Goal: Transaction & Acquisition: Purchase product/service

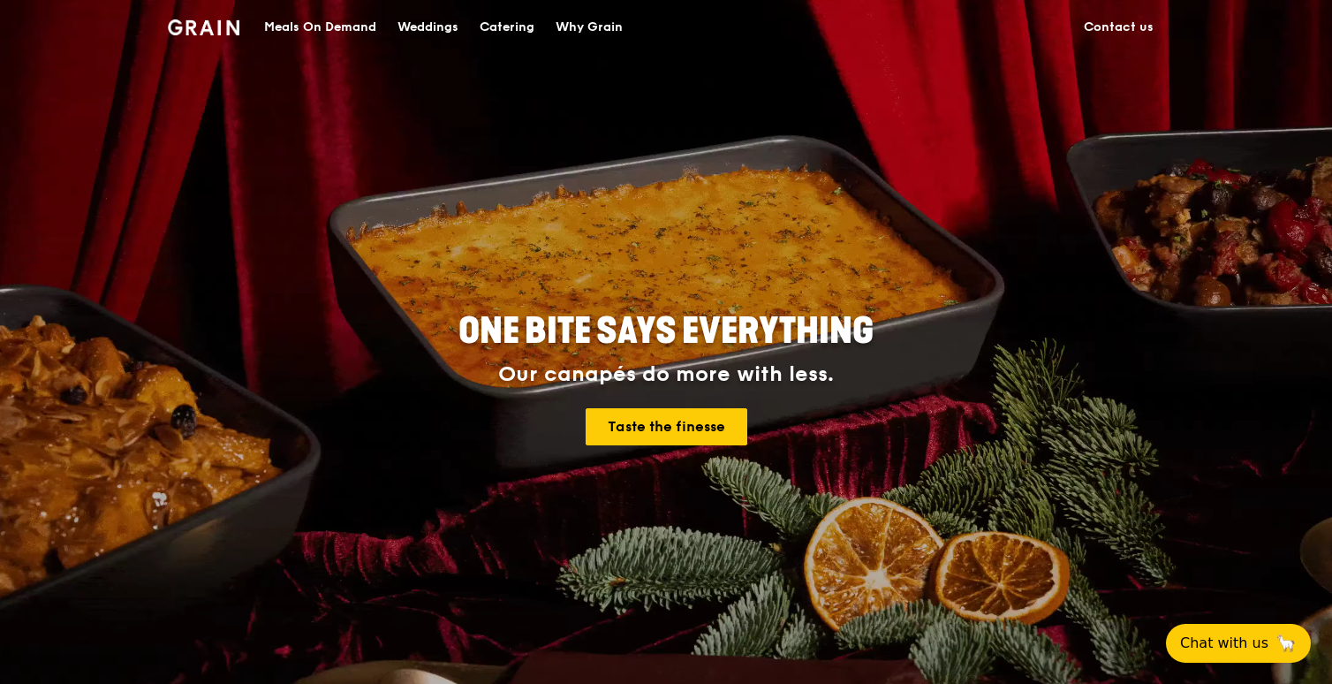
click at [331, 29] on div "Meals On Demand" at bounding box center [320, 27] width 112 height 53
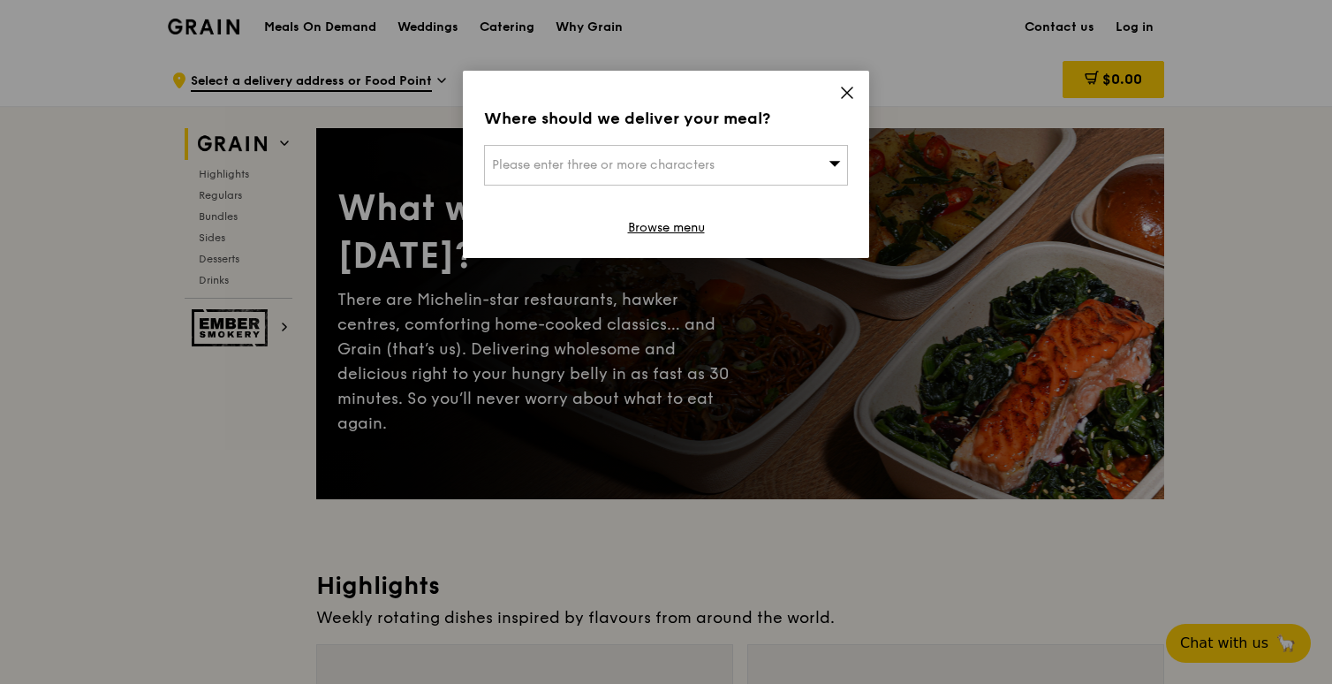
click at [769, 171] on div "Please enter three or more characters" at bounding box center [666, 165] width 364 height 41
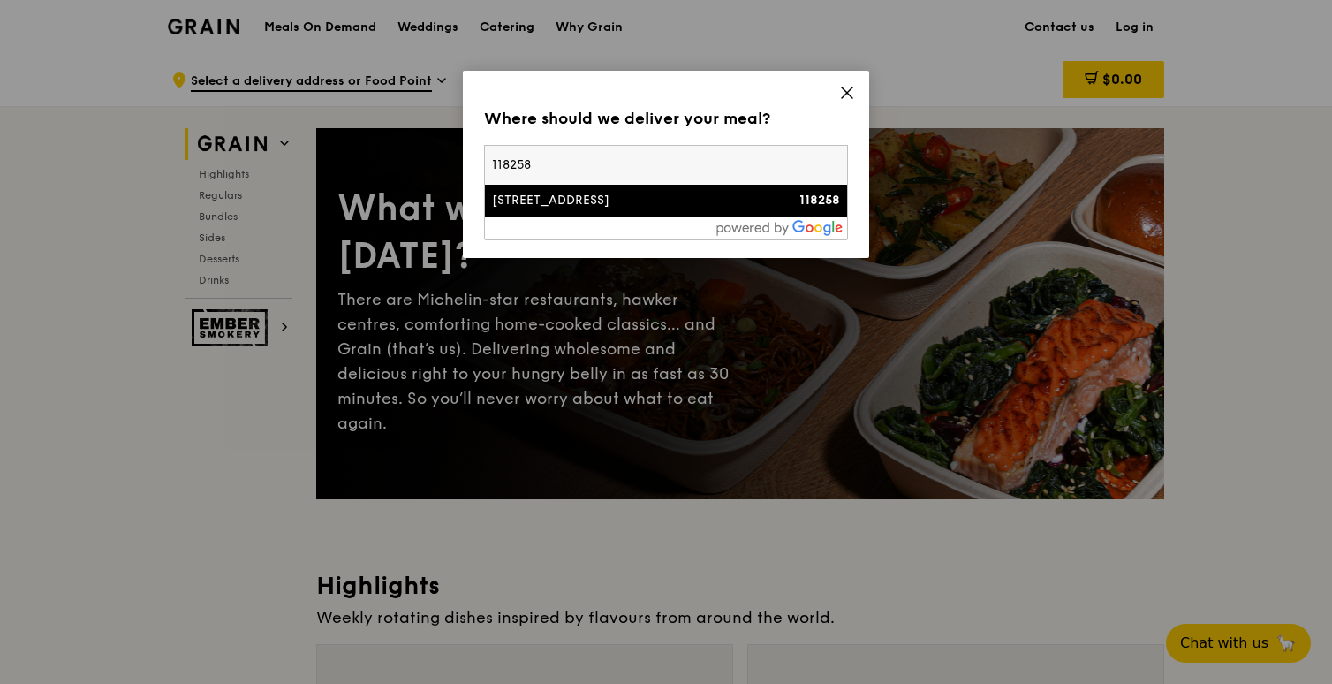
type input "118258"
click at [760, 190] on li "[STREET_ADDRESS] 118258" at bounding box center [666, 201] width 362 height 32
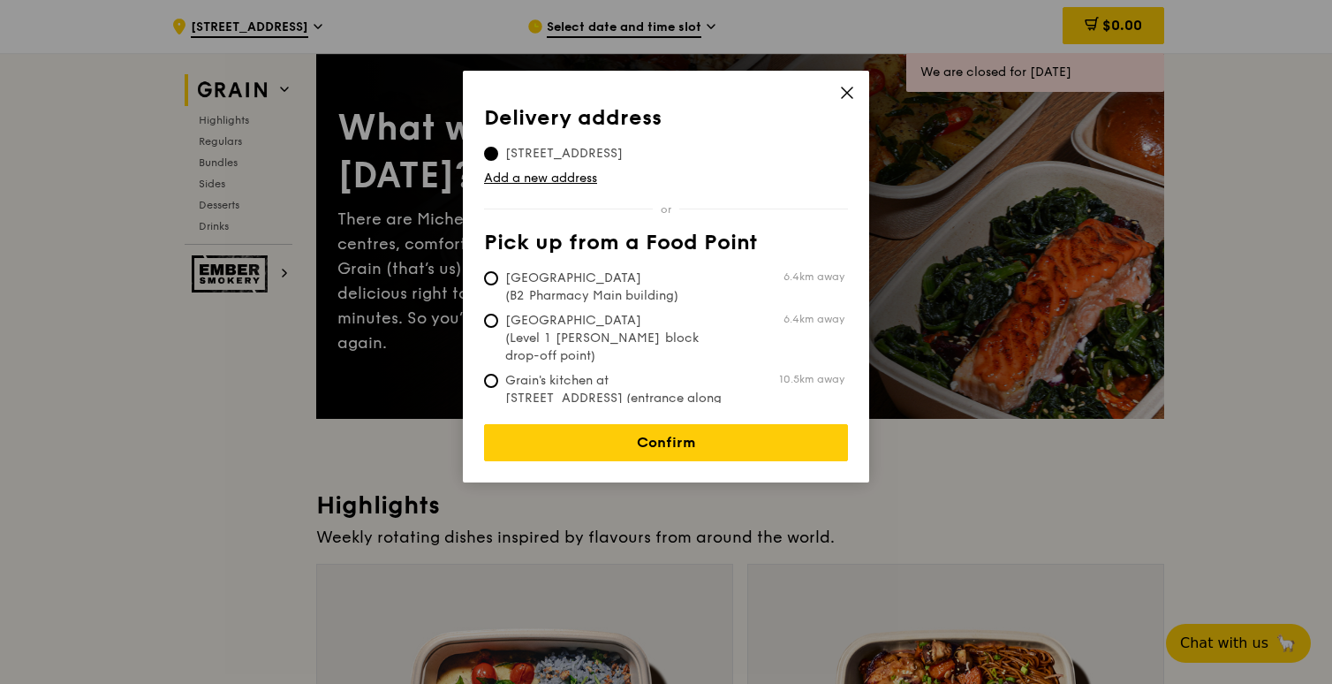
scroll to position [86, 0]
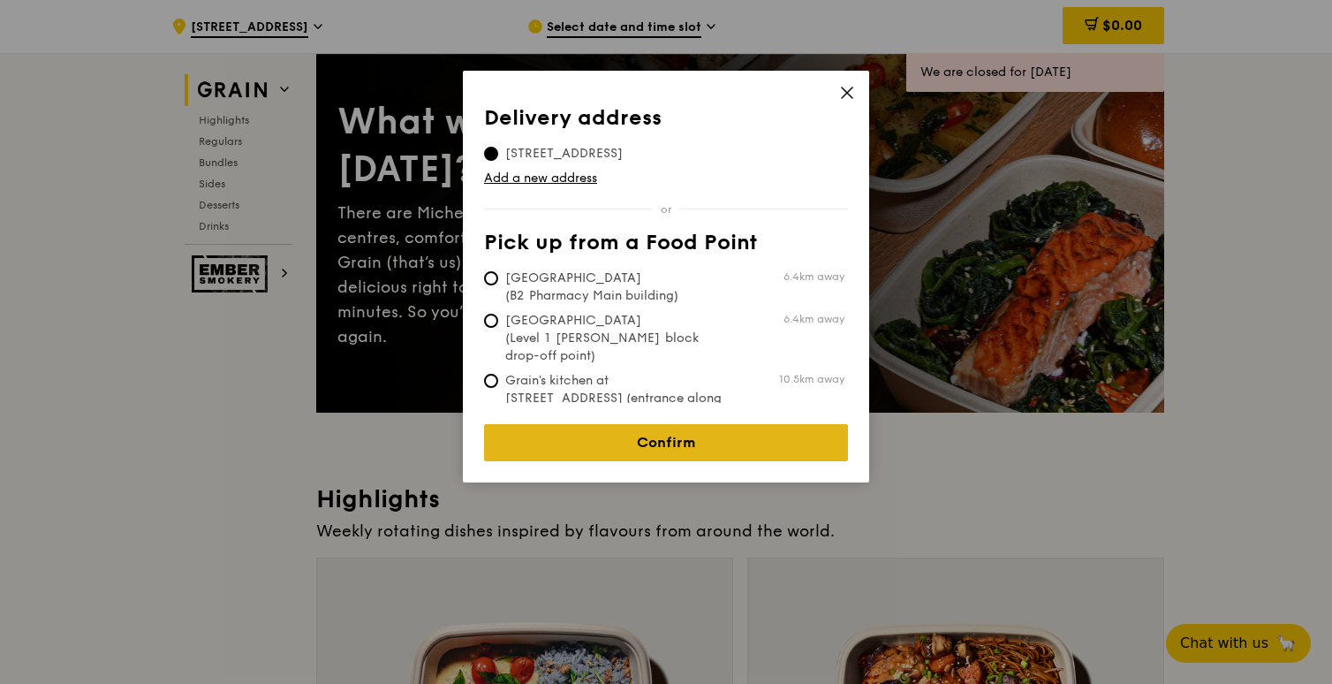
click at [657, 424] on link "Confirm" at bounding box center [666, 442] width 364 height 37
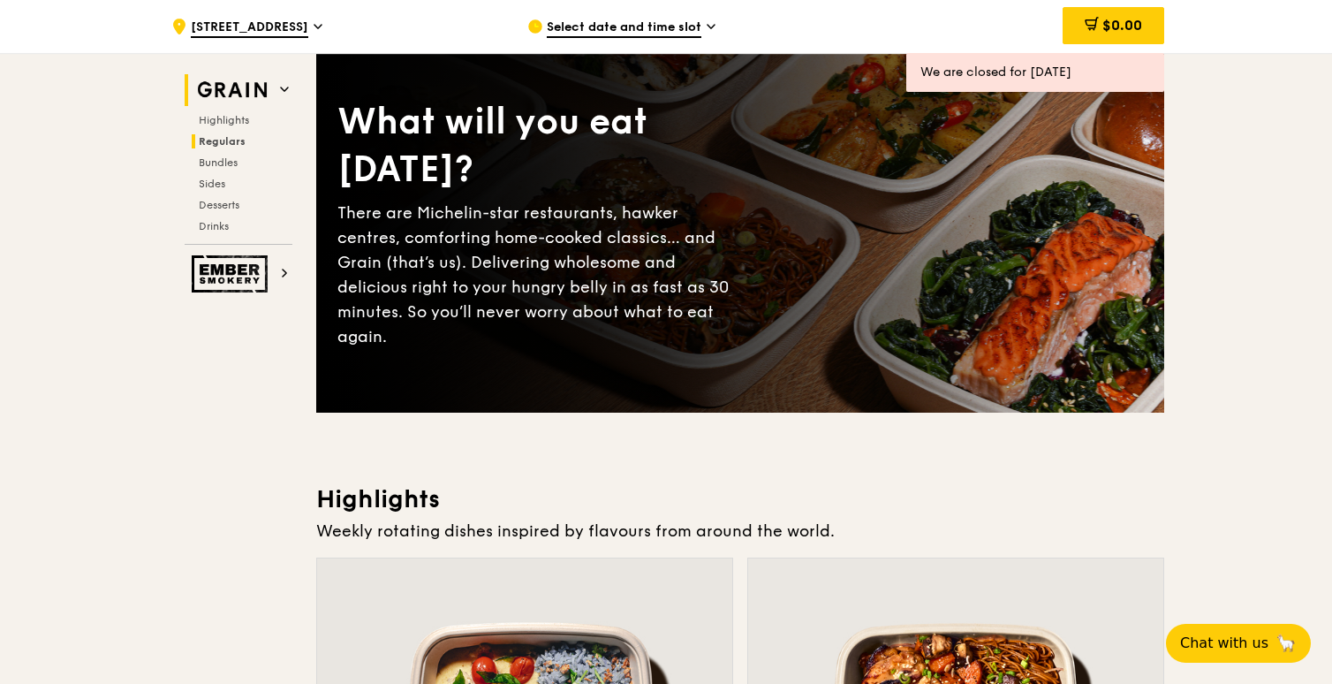
click at [231, 139] on span "Regulars" at bounding box center [222, 141] width 47 height 12
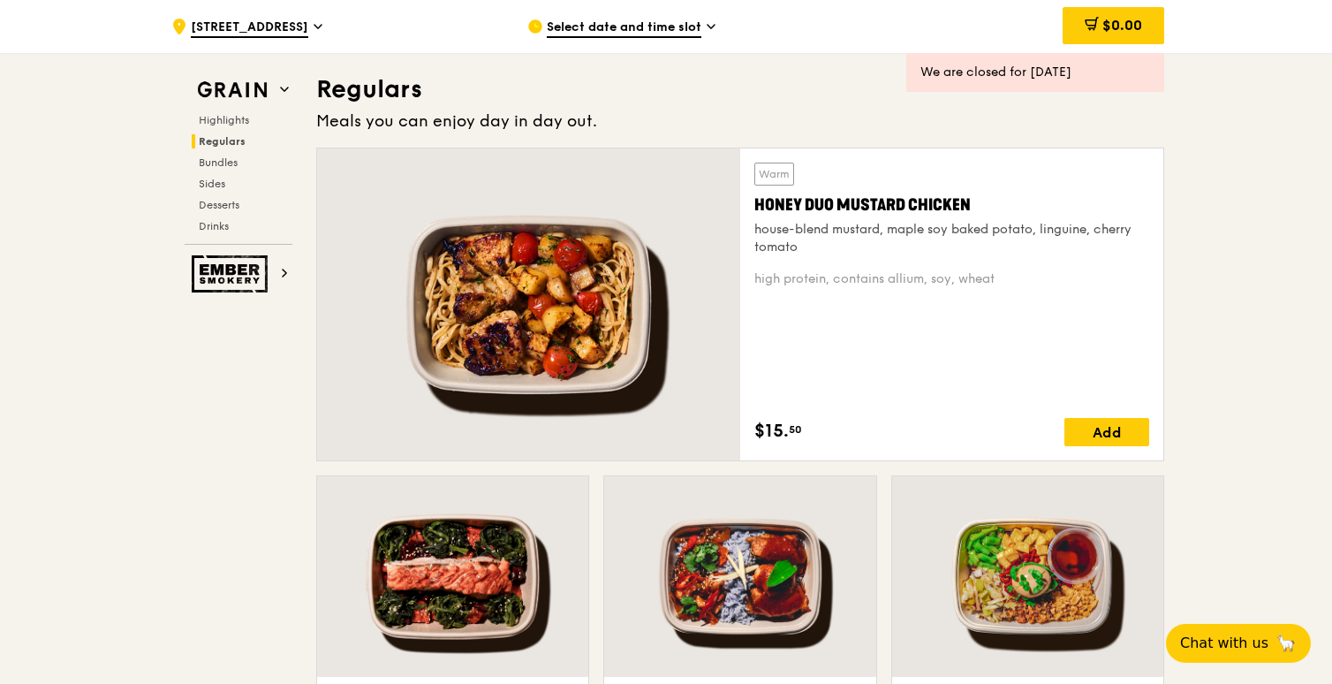
scroll to position [1144, 0]
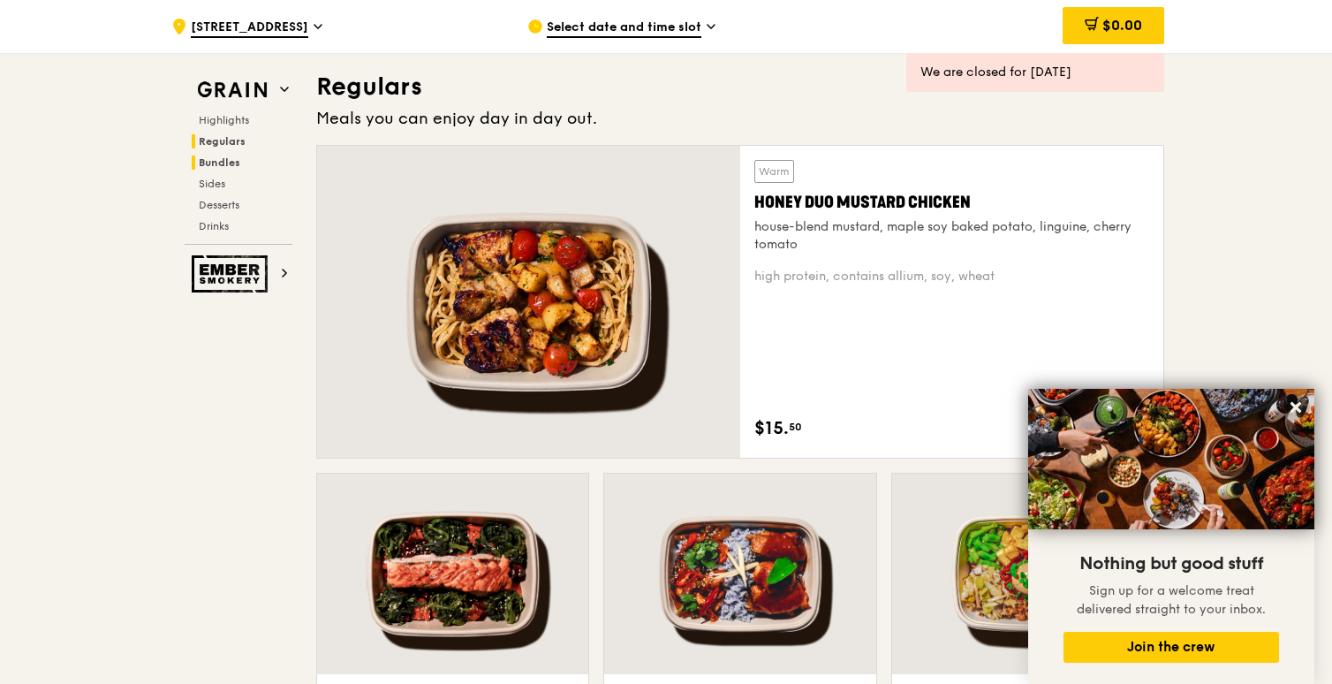
click at [228, 159] on span "Bundles" at bounding box center [220, 162] width 42 height 12
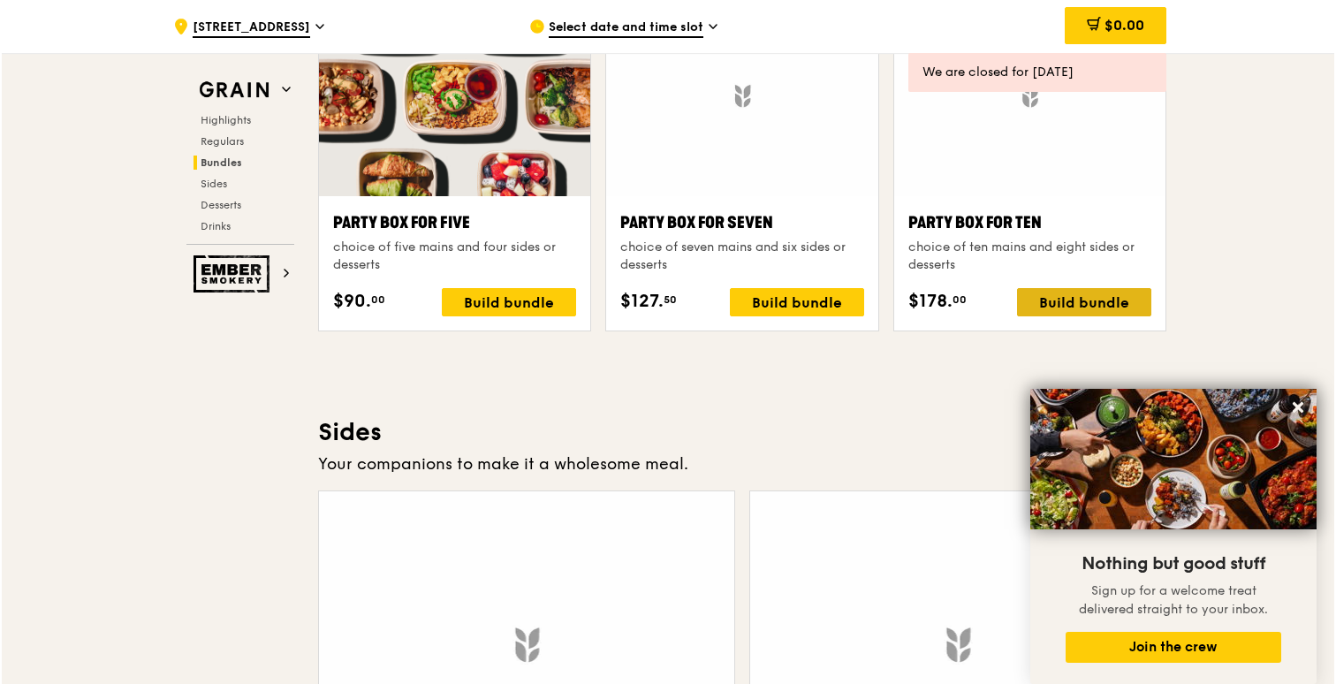
scroll to position [3566, 0]
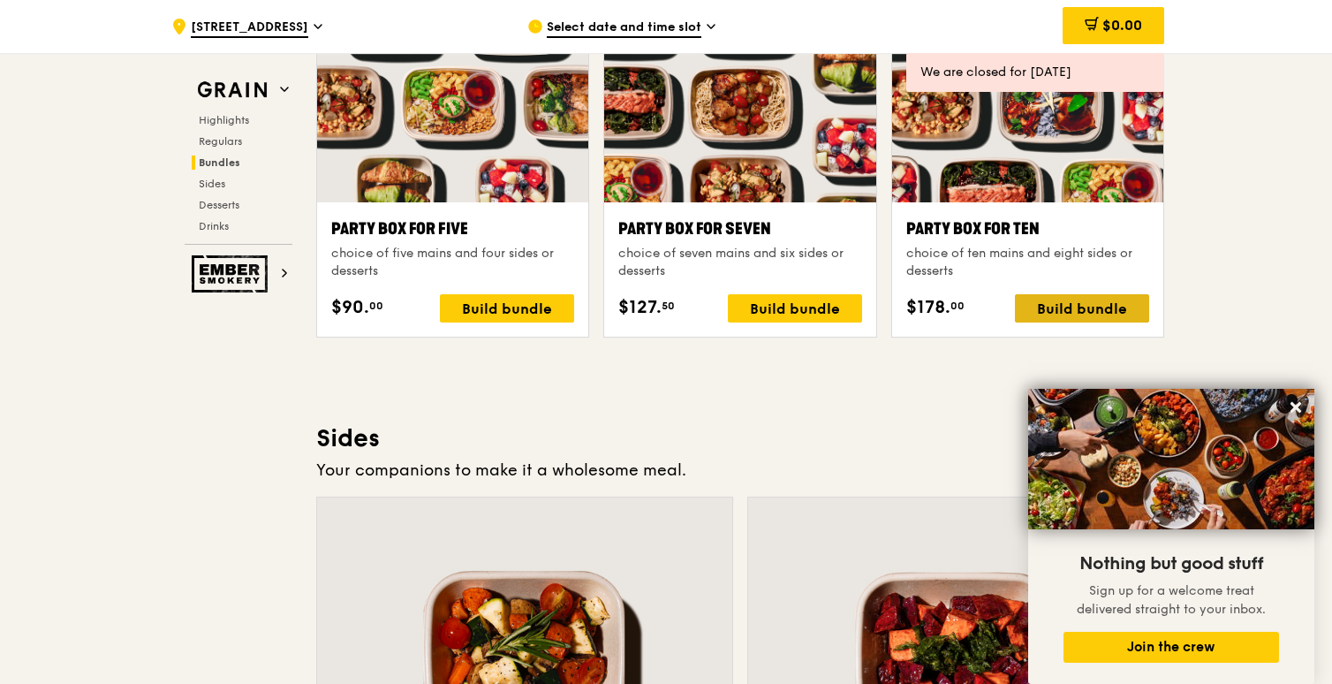
click at [1057, 302] on div "Build bundle" at bounding box center [1082, 308] width 134 height 28
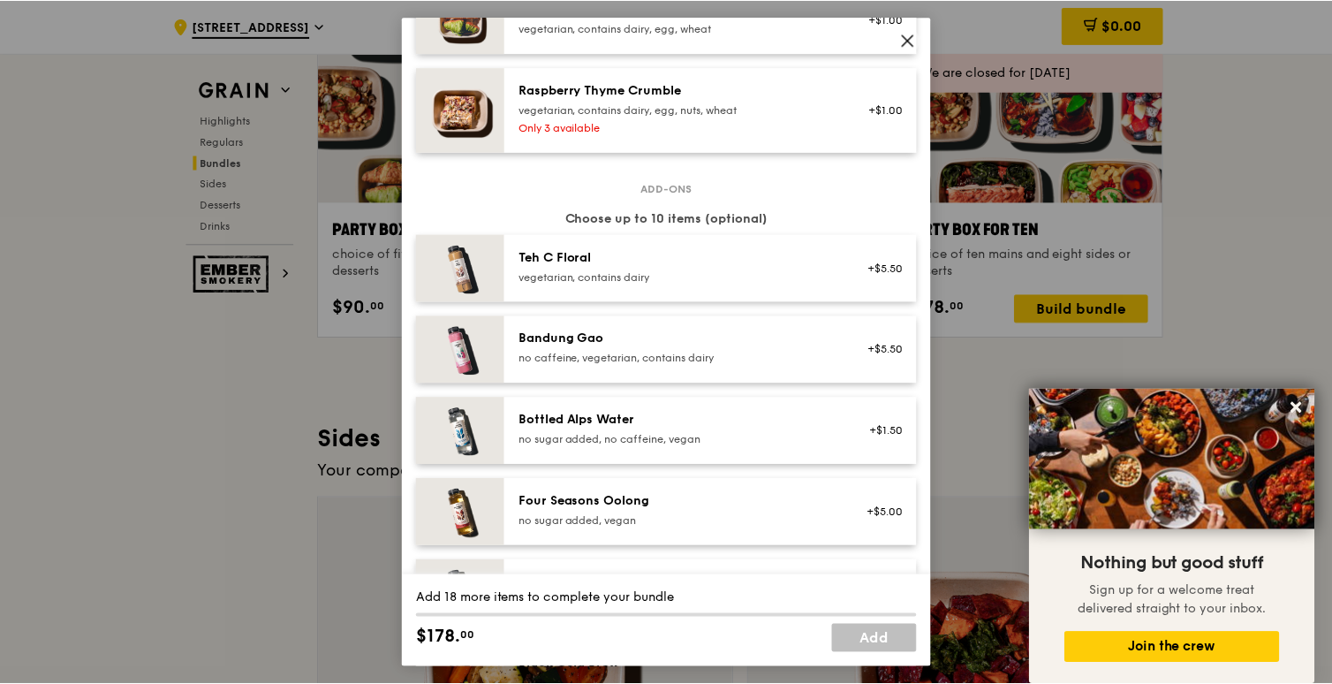
scroll to position [1853, 0]
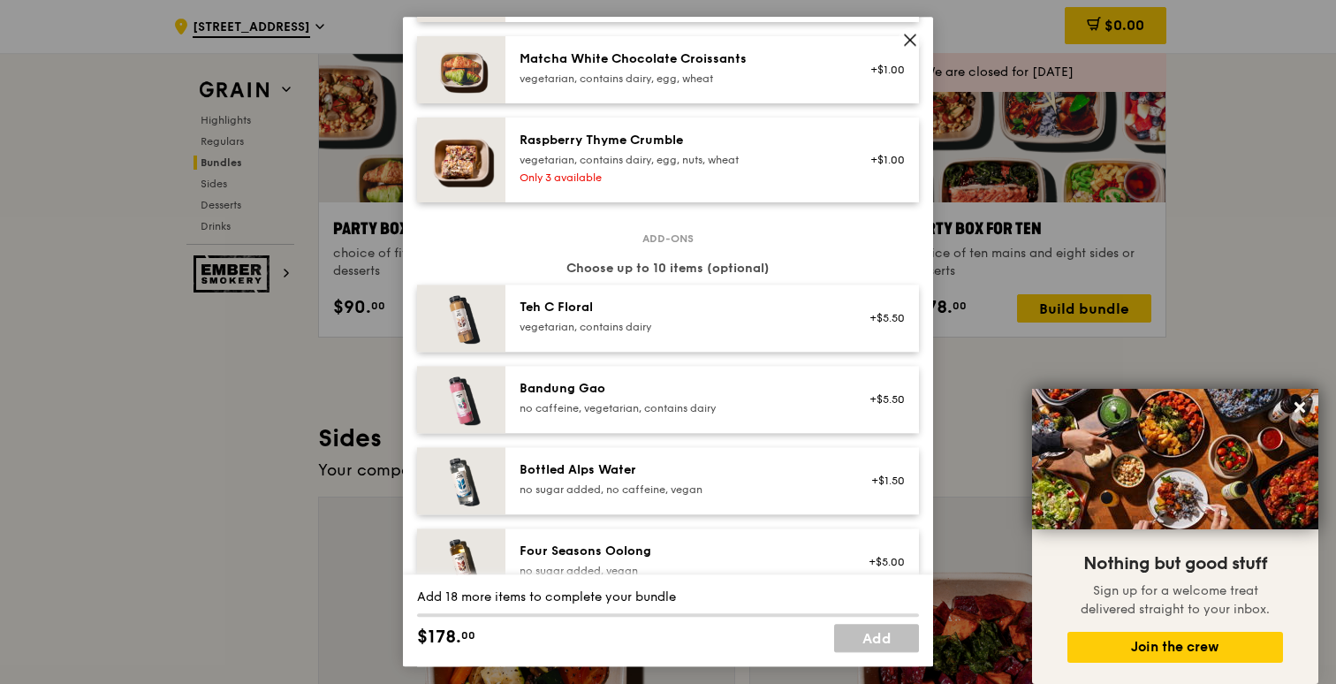
click at [850, 337] on div "+$5.50" at bounding box center [881, 318] width 68 height 39
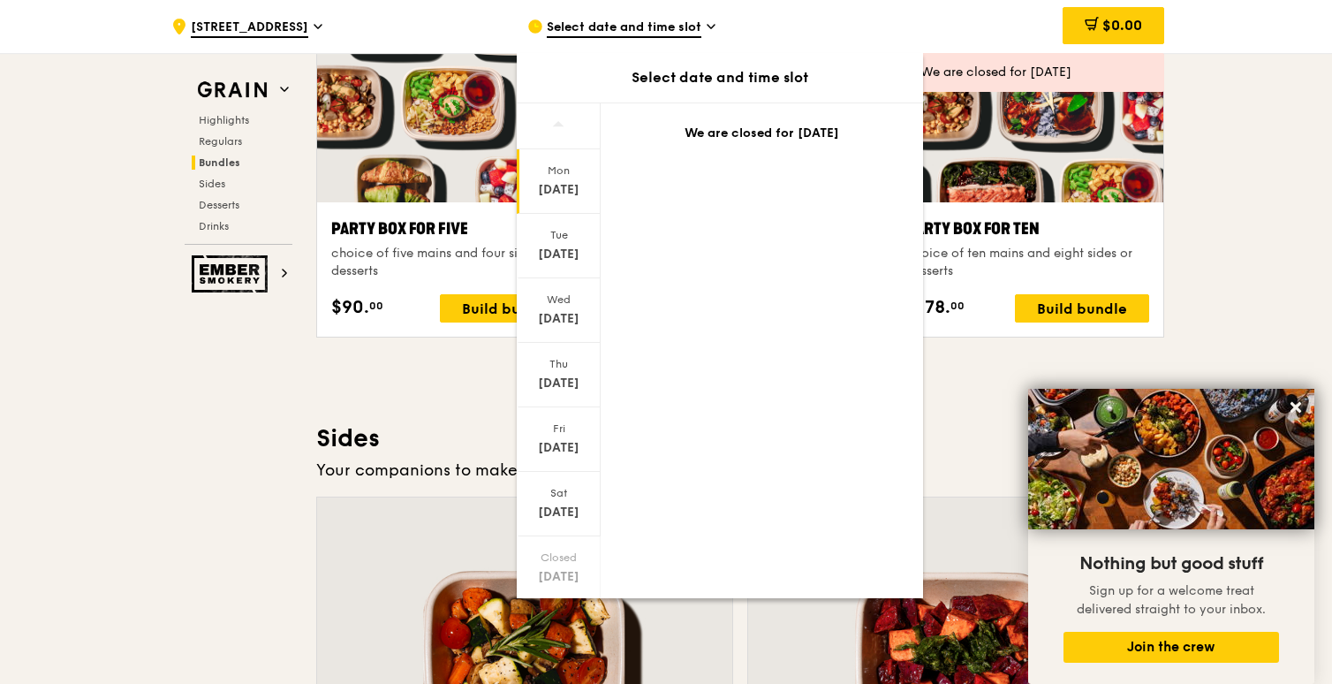
click at [981, 420] on div "Highlights Weekly rotating dishes inspired by flavours from around the world. W…" at bounding box center [740, 466] width 848 height 6926
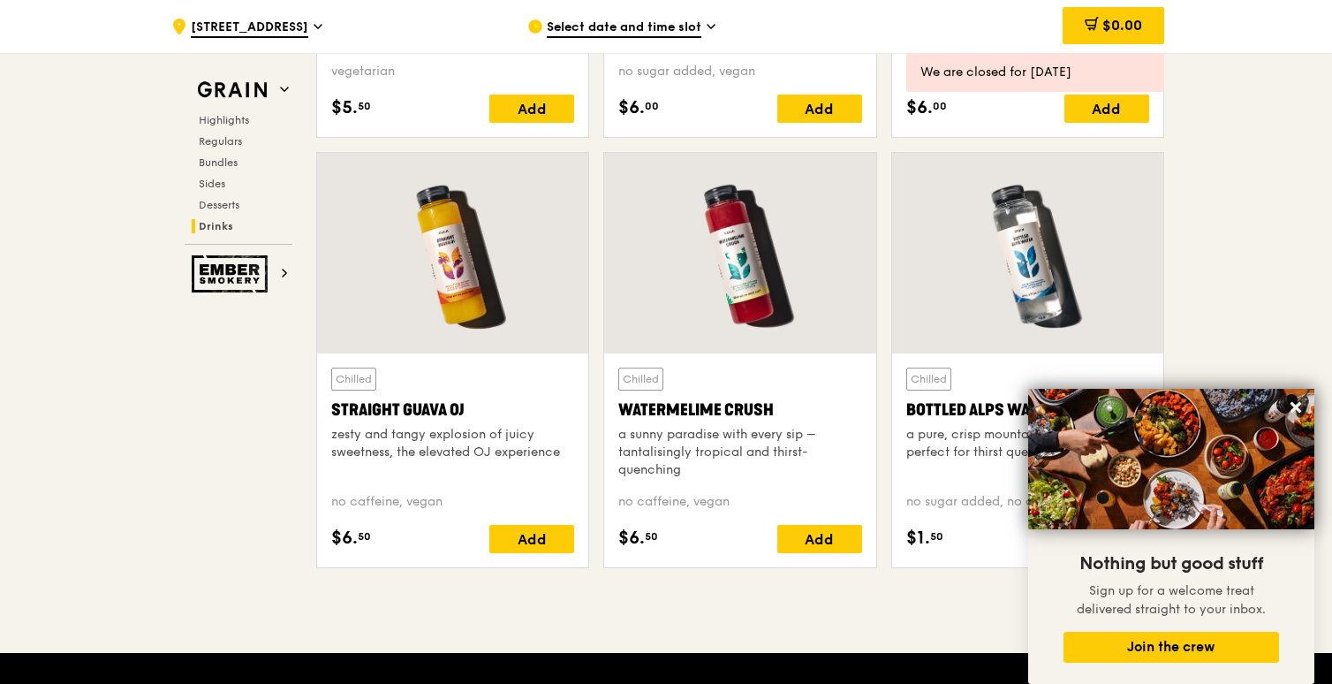
scroll to position [7028, 0]
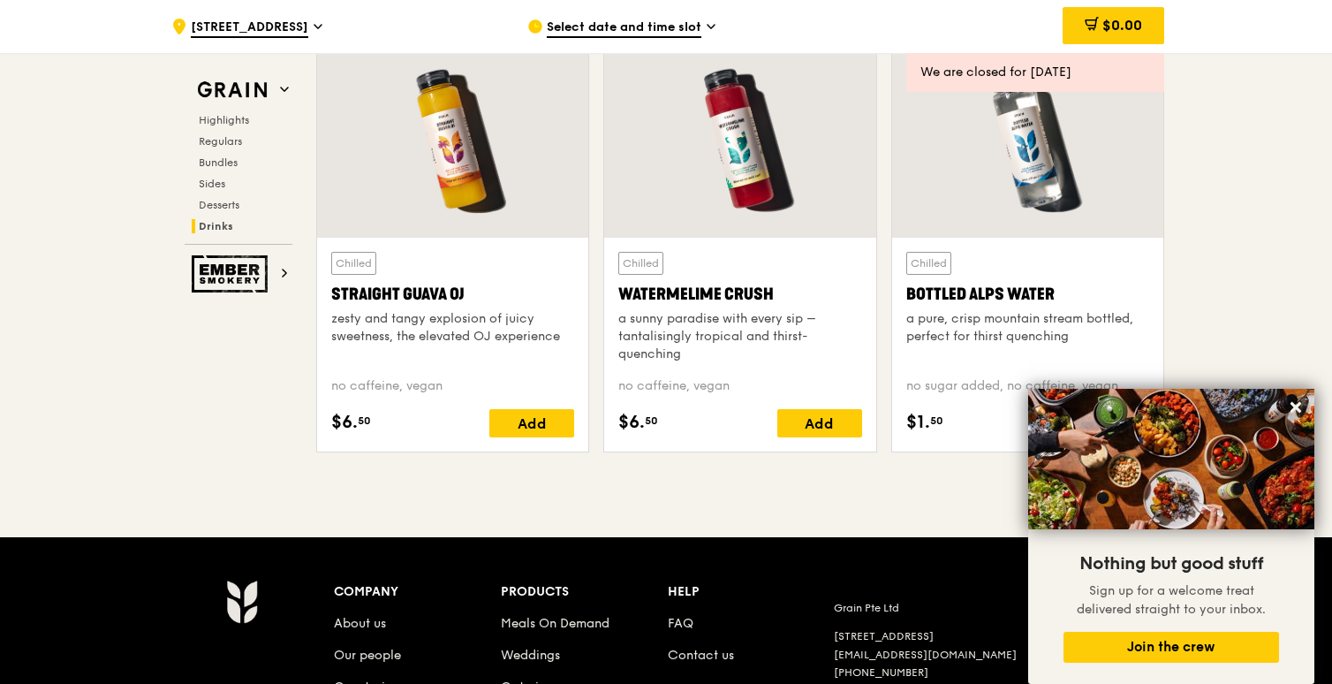
click at [281, 273] on icon at bounding box center [284, 273] width 9 height 9
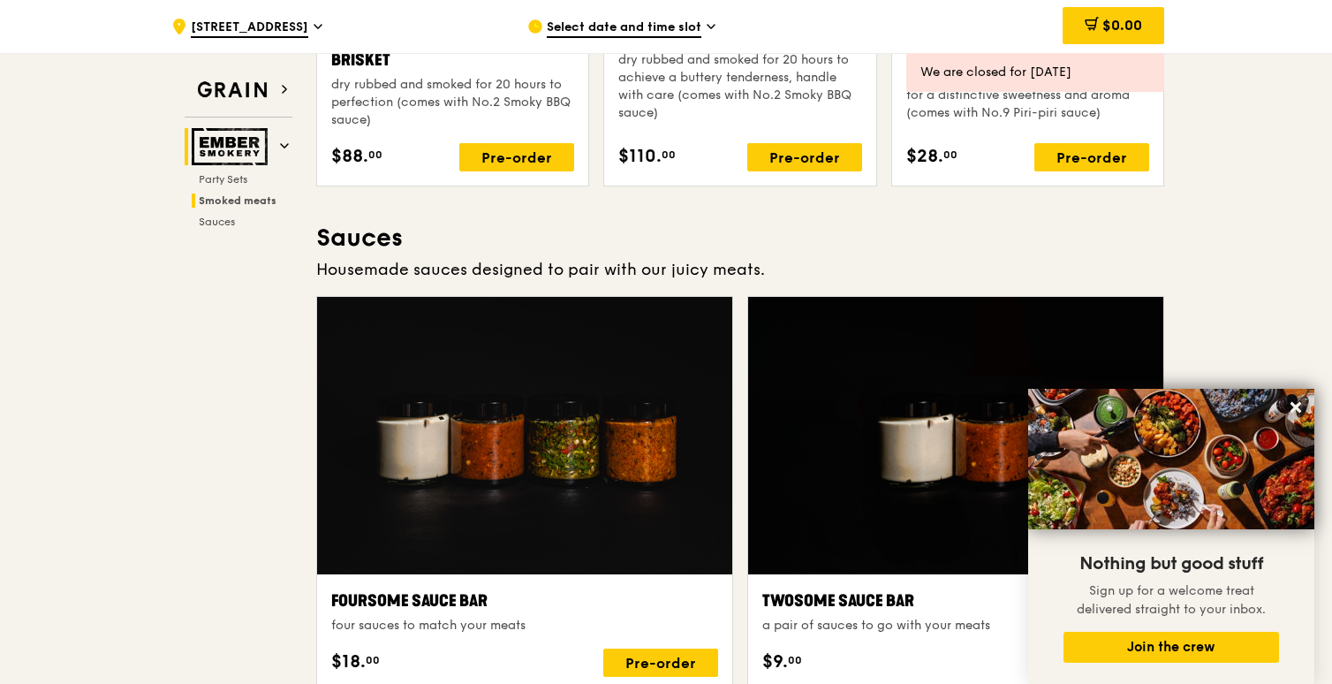
scroll to position [908, 0]
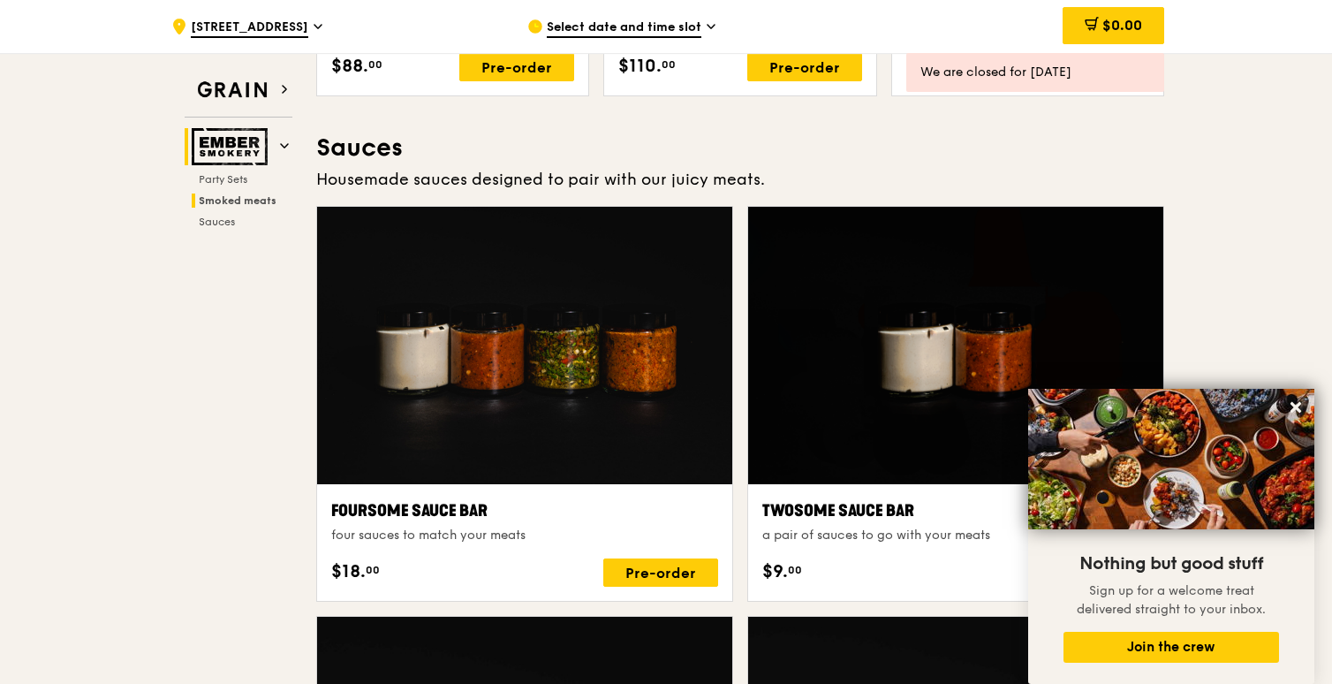
click at [254, 68] on div "Grain Ember Smokery Party Sets Smoked meats Sauces" at bounding box center [238, 141] width 141 height 176
click at [236, 173] on span "Party Sets" at bounding box center [225, 179] width 53 height 12
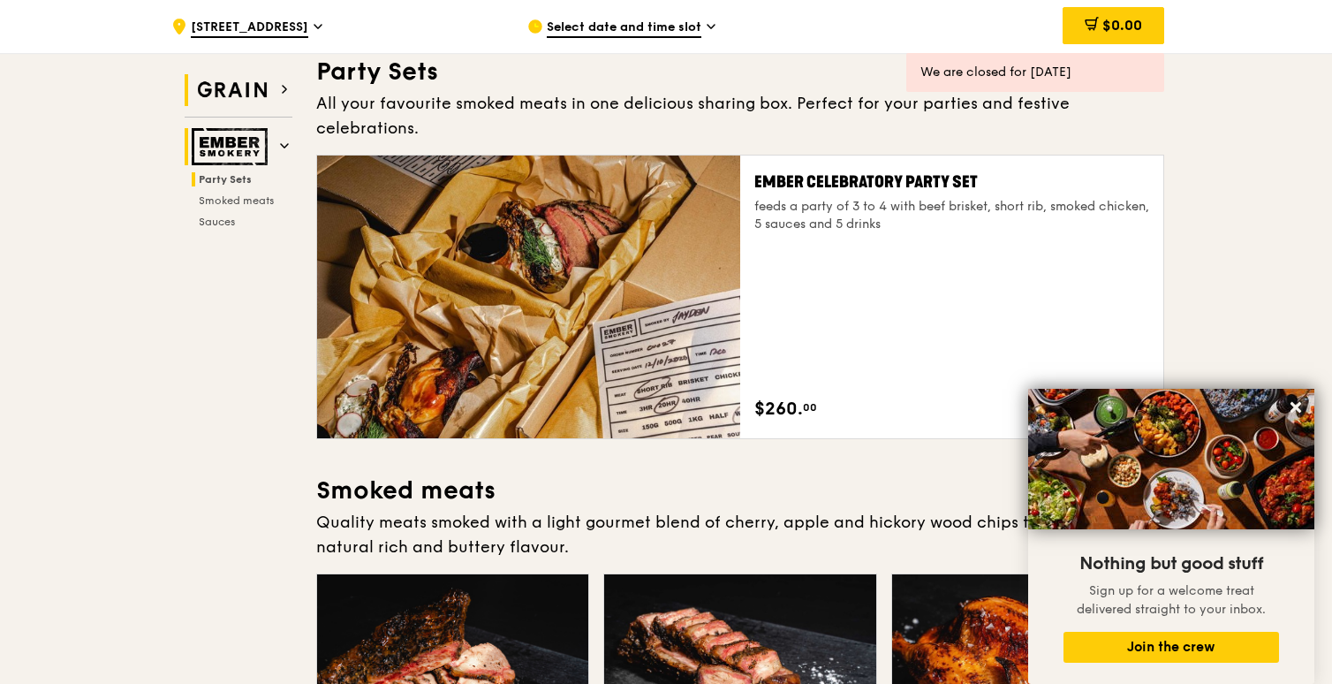
scroll to position [57, 0]
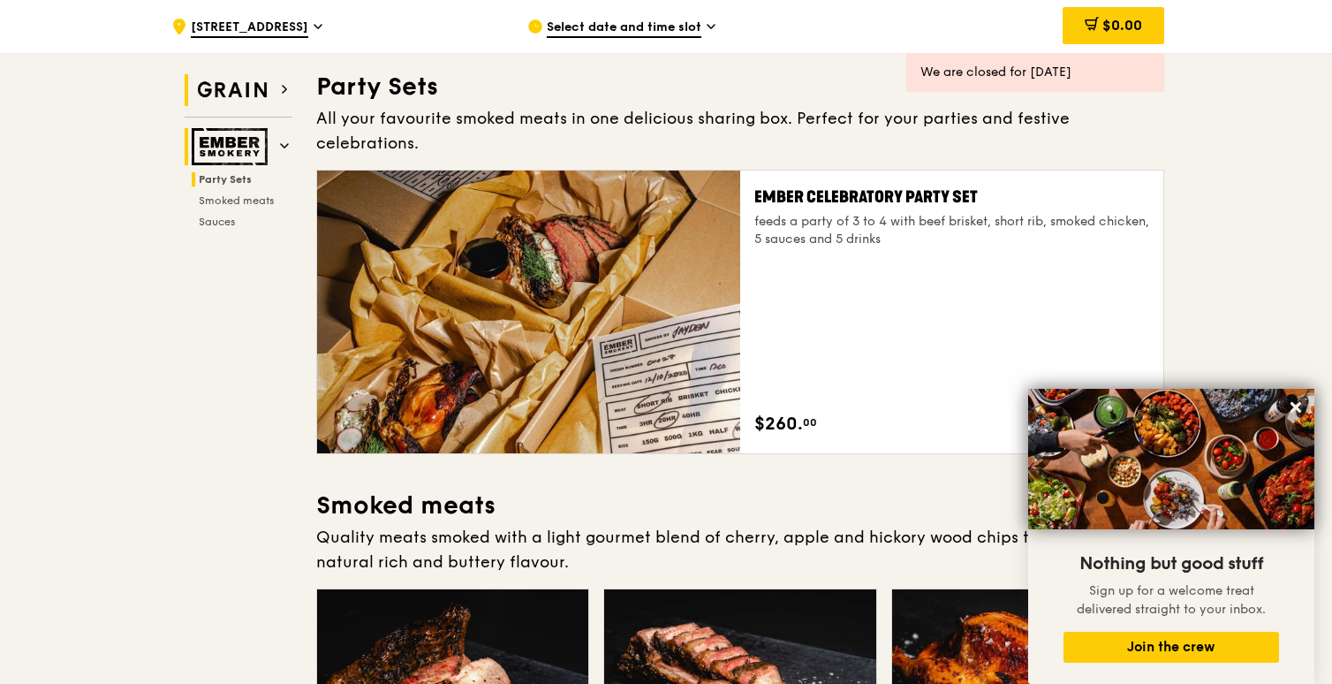
click at [254, 80] on img at bounding box center [232, 90] width 81 height 32
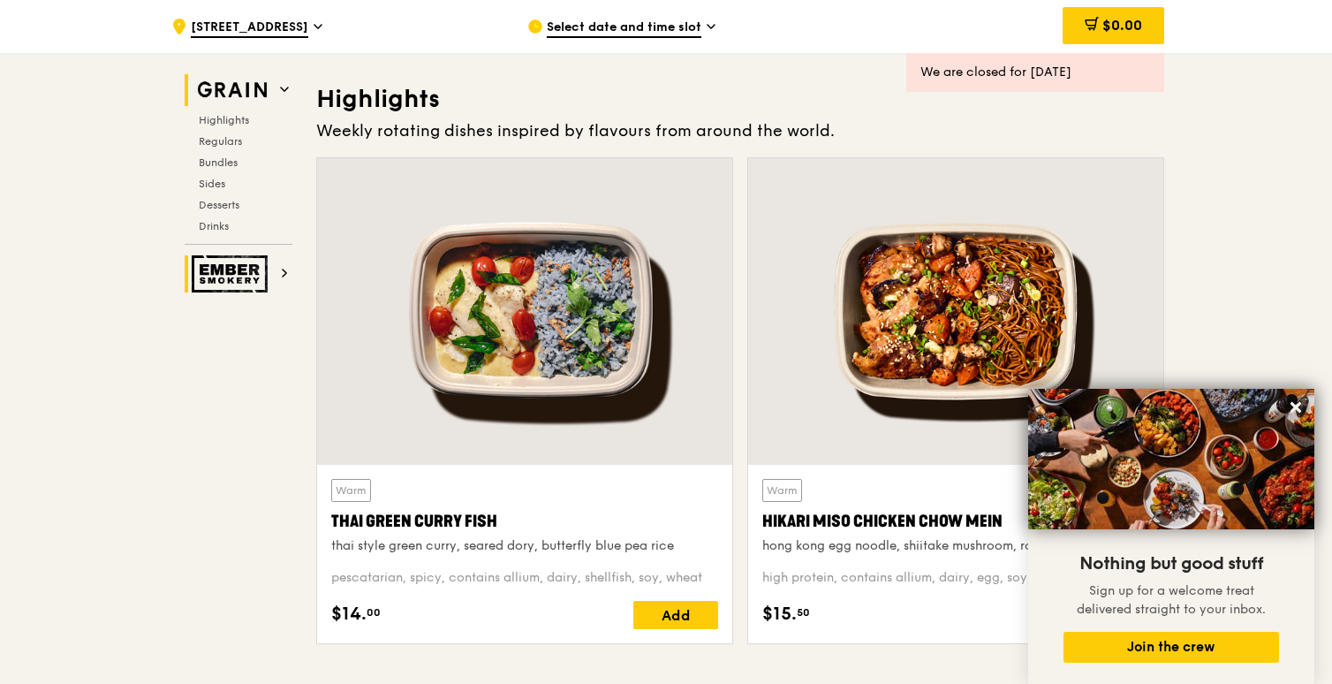
scroll to position [498, 0]
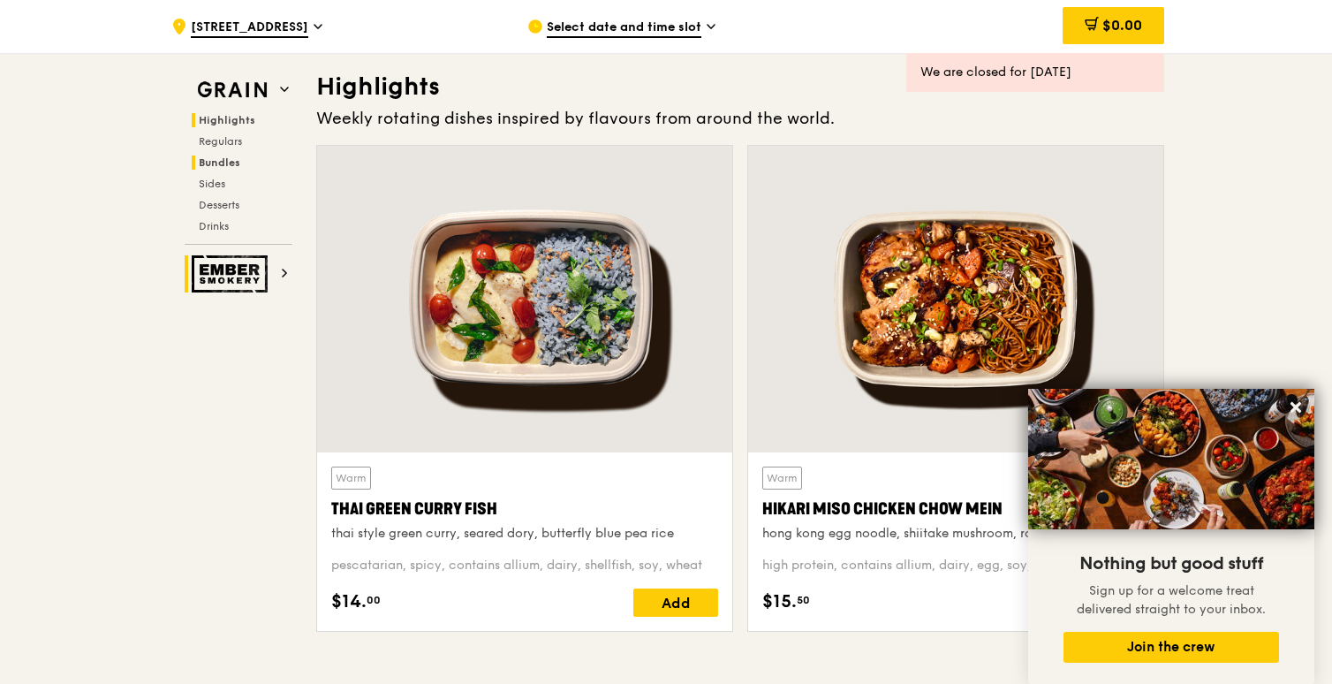
click at [235, 159] on span "Bundles" at bounding box center [220, 162] width 42 height 12
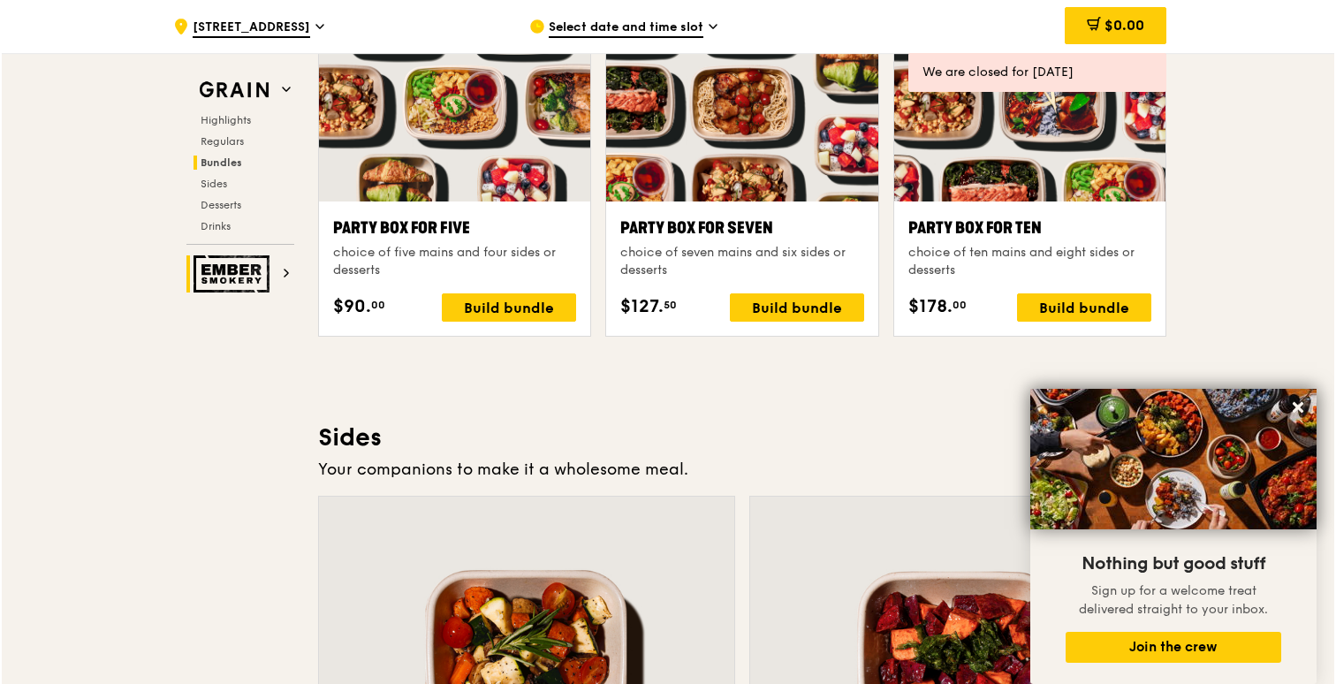
scroll to position [3592, 0]
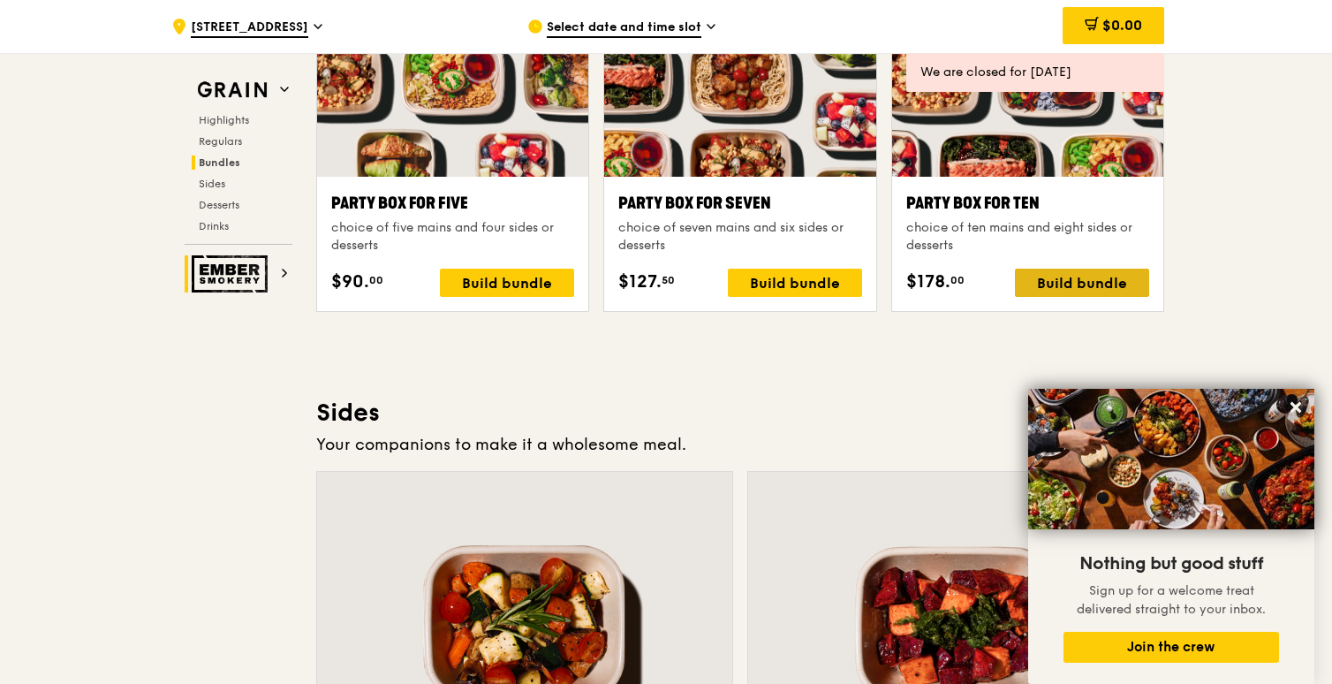
click at [1039, 269] on div "Build bundle" at bounding box center [1082, 283] width 134 height 28
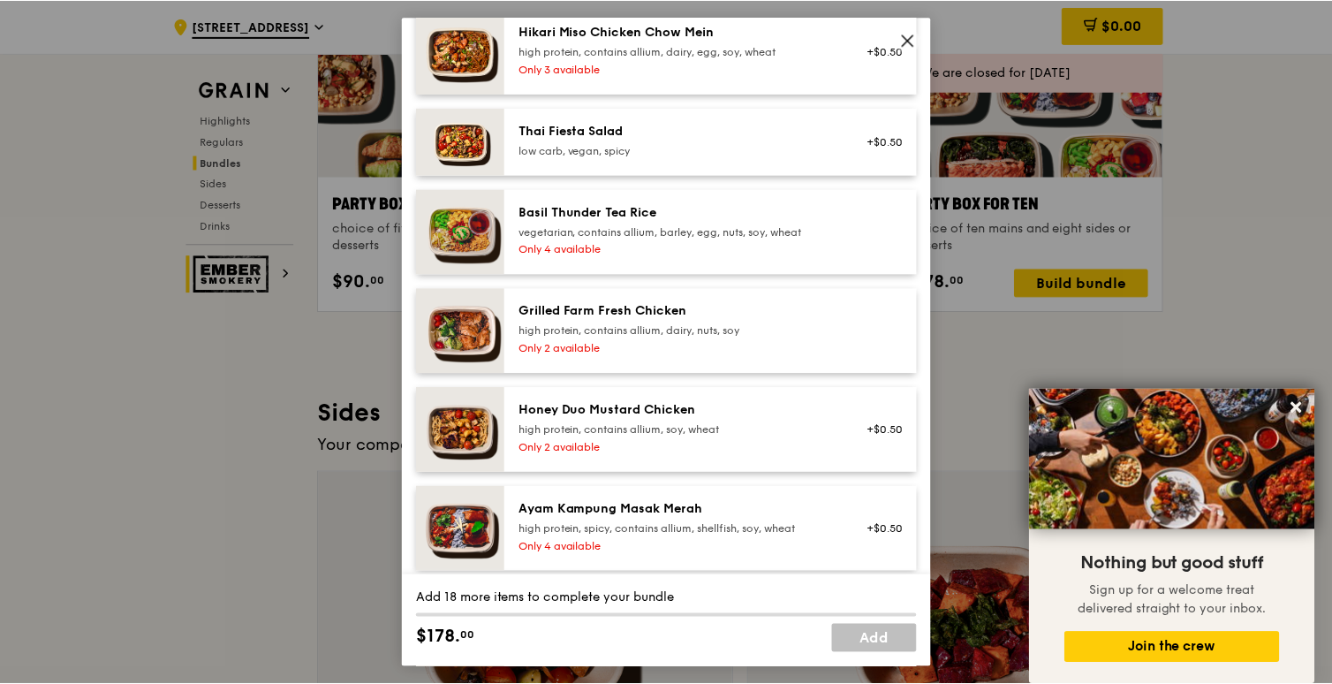
scroll to position [0, 0]
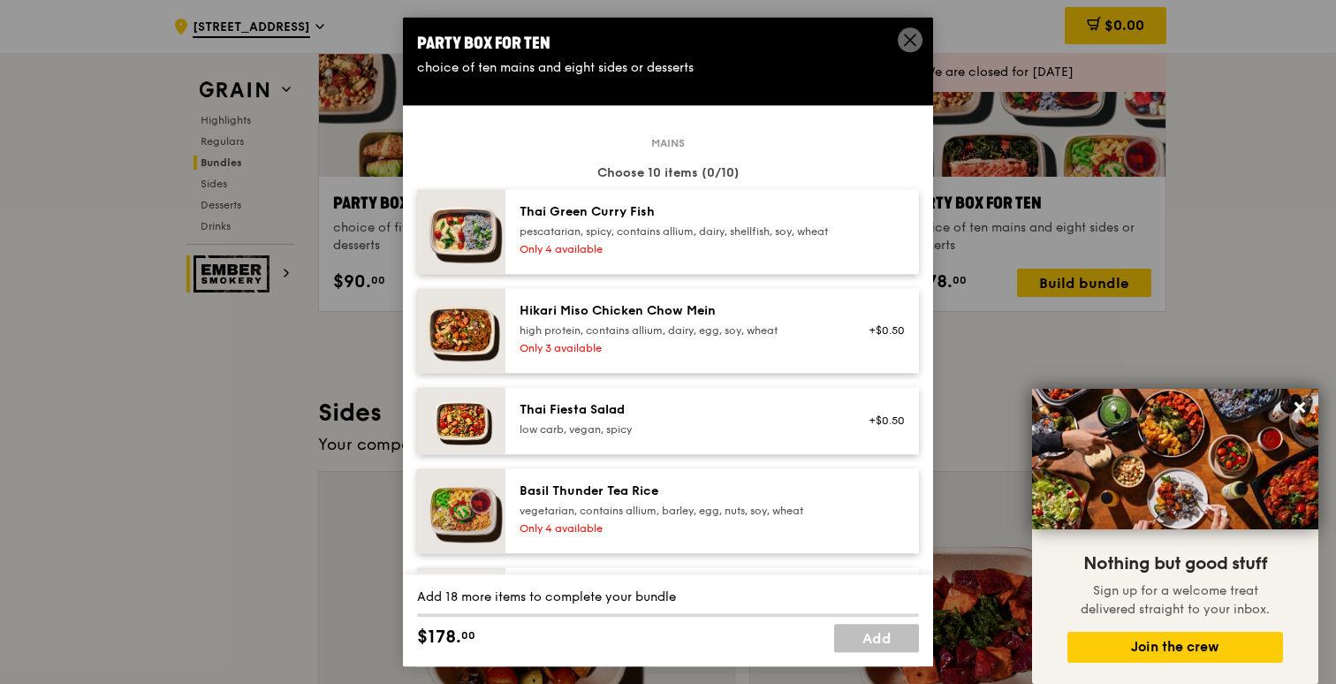
click at [780, 236] on div "pescatarian, spicy, contains allium, dairy, shellfish, soy, wheat" at bounding box center [677, 231] width 317 height 14
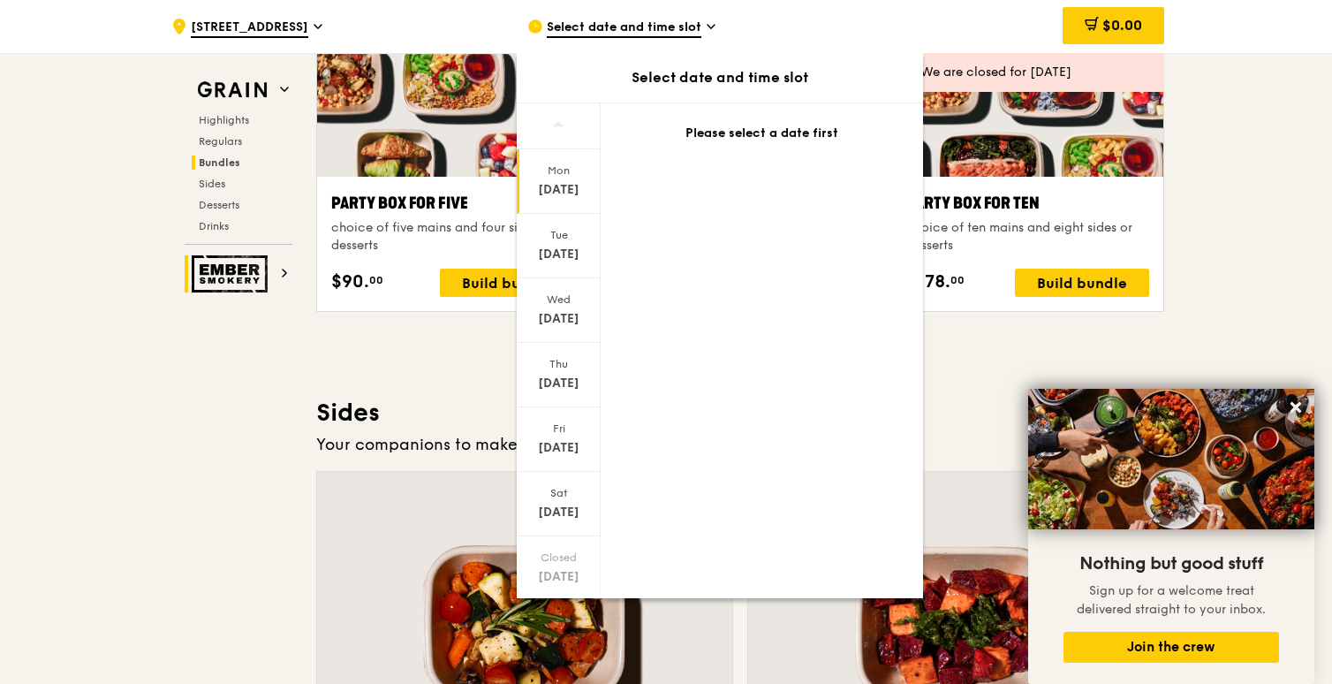
click at [558, 186] on div "[DATE]" at bounding box center [558, 190] width 79 height 18
click at [562, 271] on div "[DATE]" at bounding box center [559, 246] width 84 height 64
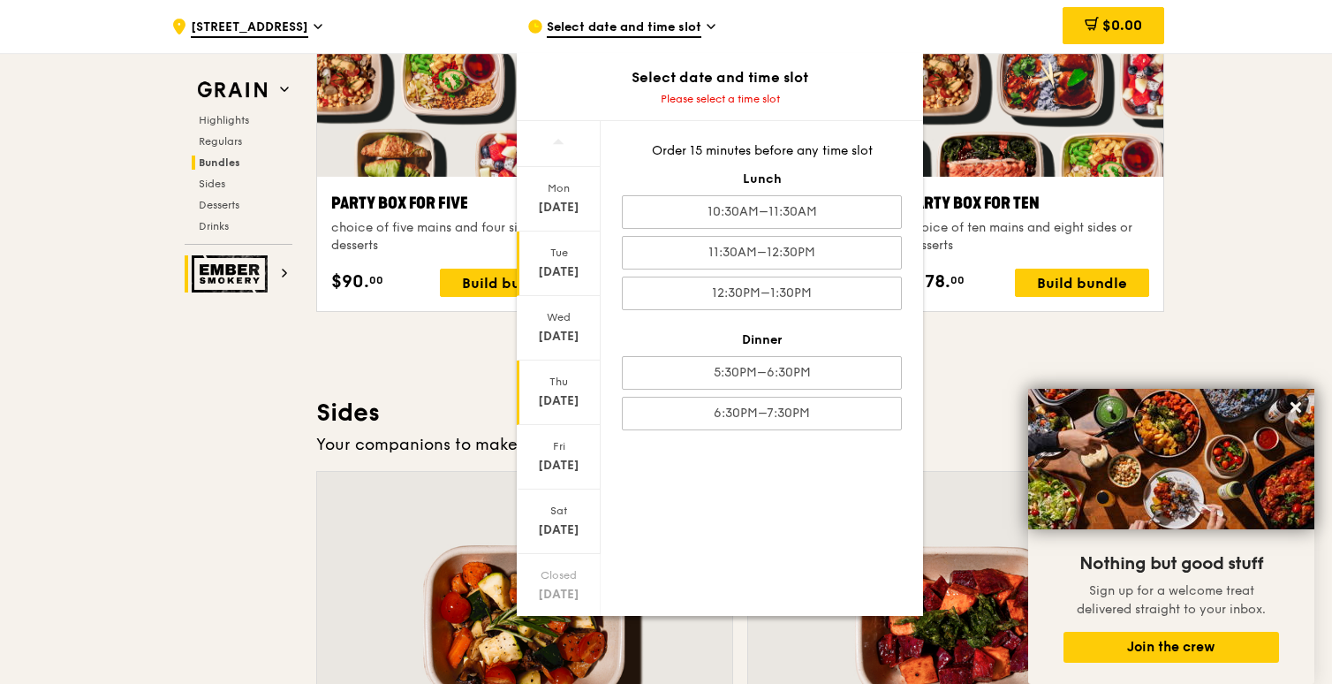
click at [546, 399] on div "[DATE]" at bounding box center [558, 401] width 79 height 18
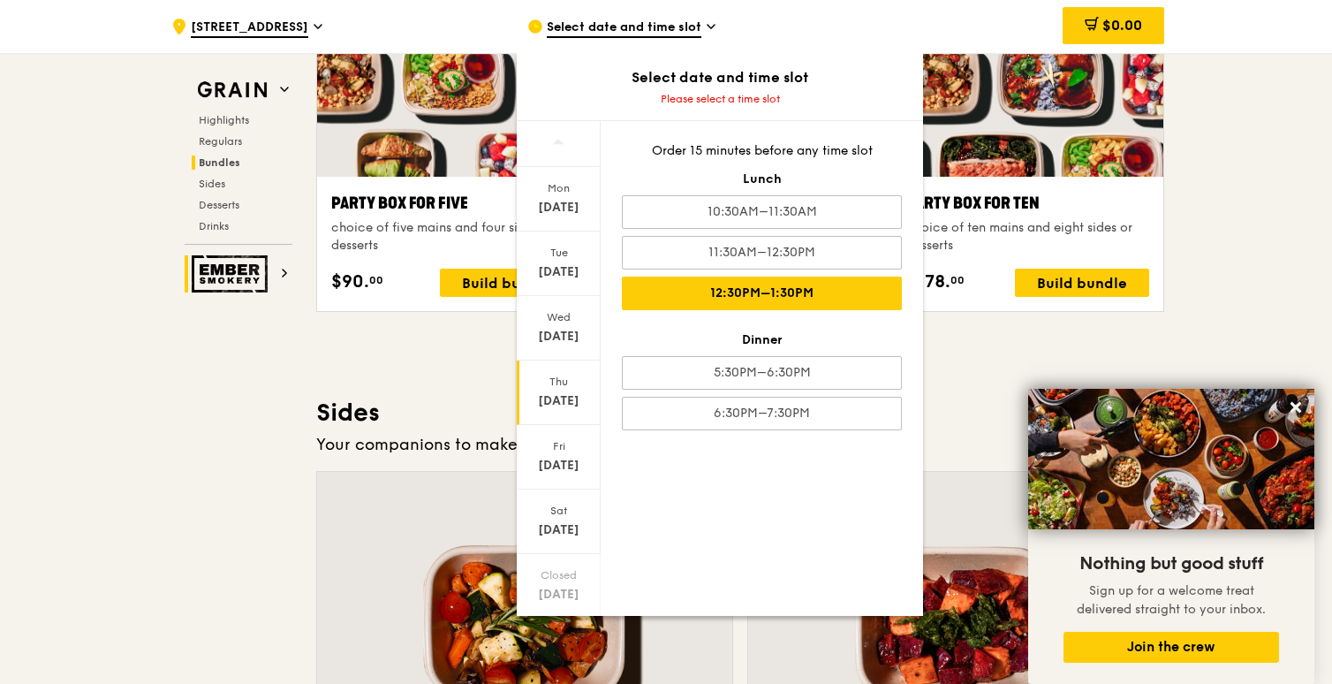
click at [790, 292] on div "12:30PM–1:30PM" at bounding box center [762, 294] width 280 height 34
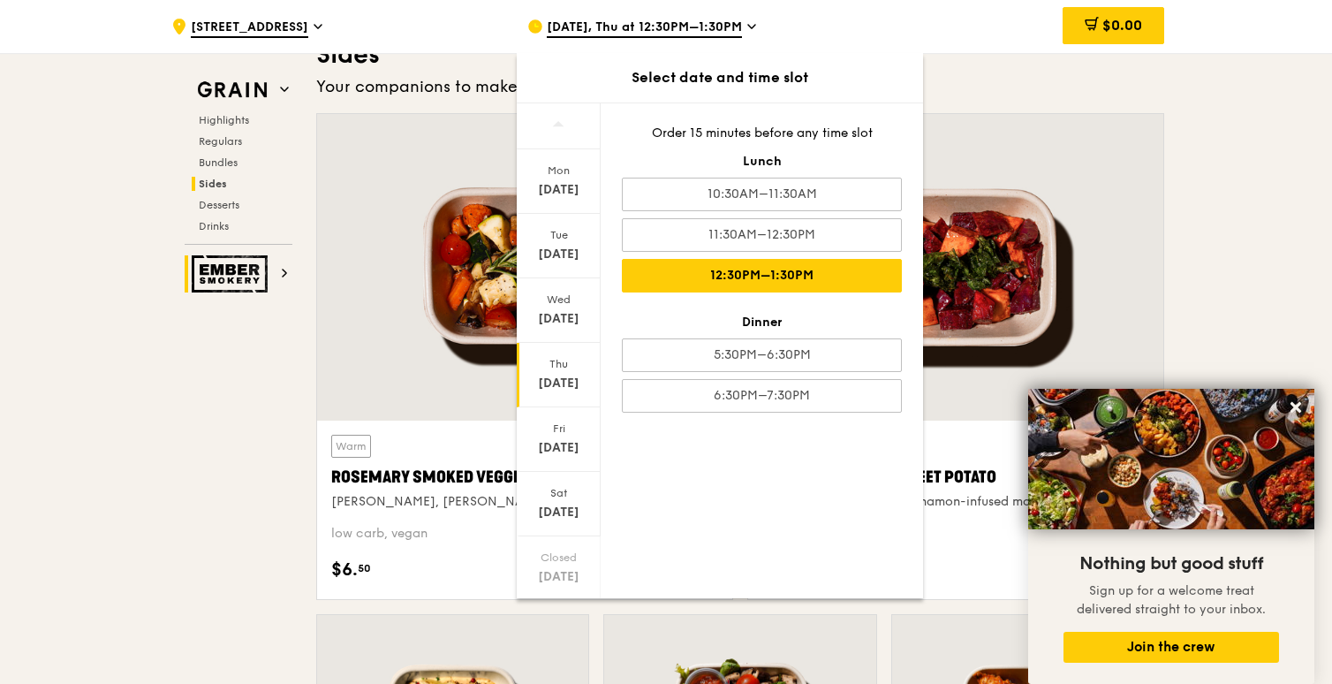
scroll to position [3937, 0]
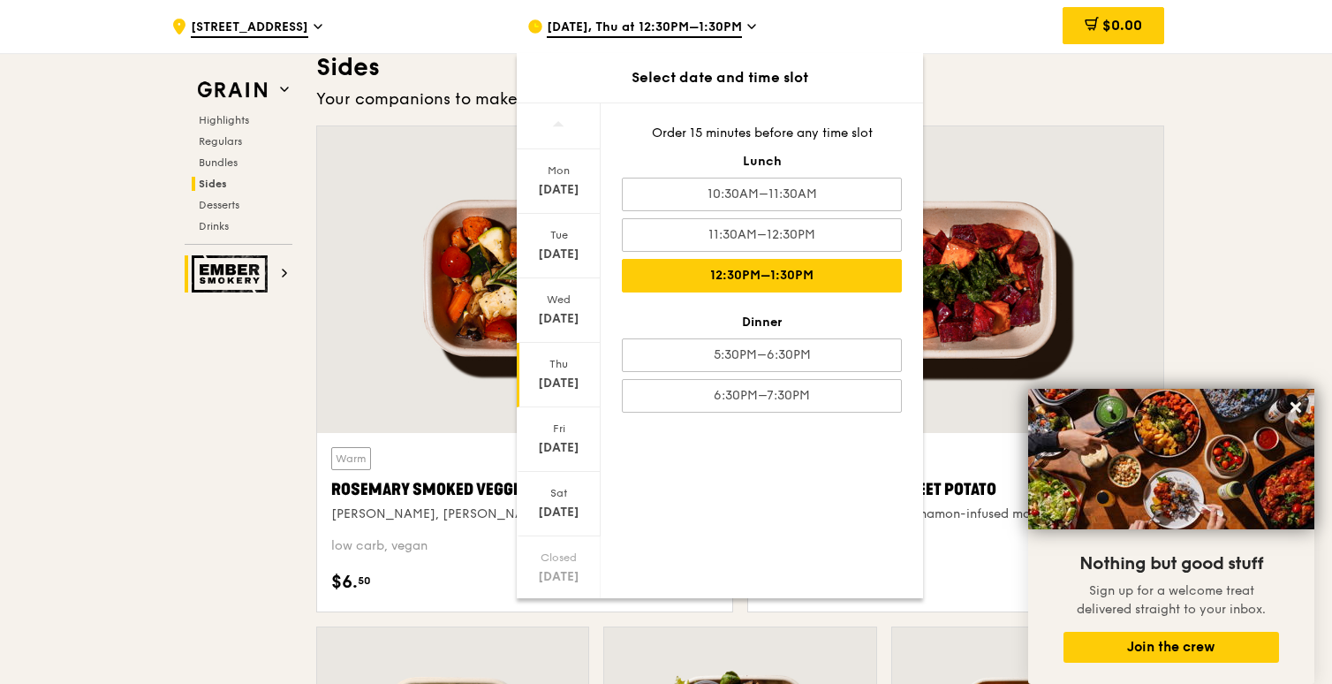
click at [778, 283] on div "12:30PM–1:30PM" at bounding box center [762, 276] width 280 height 34
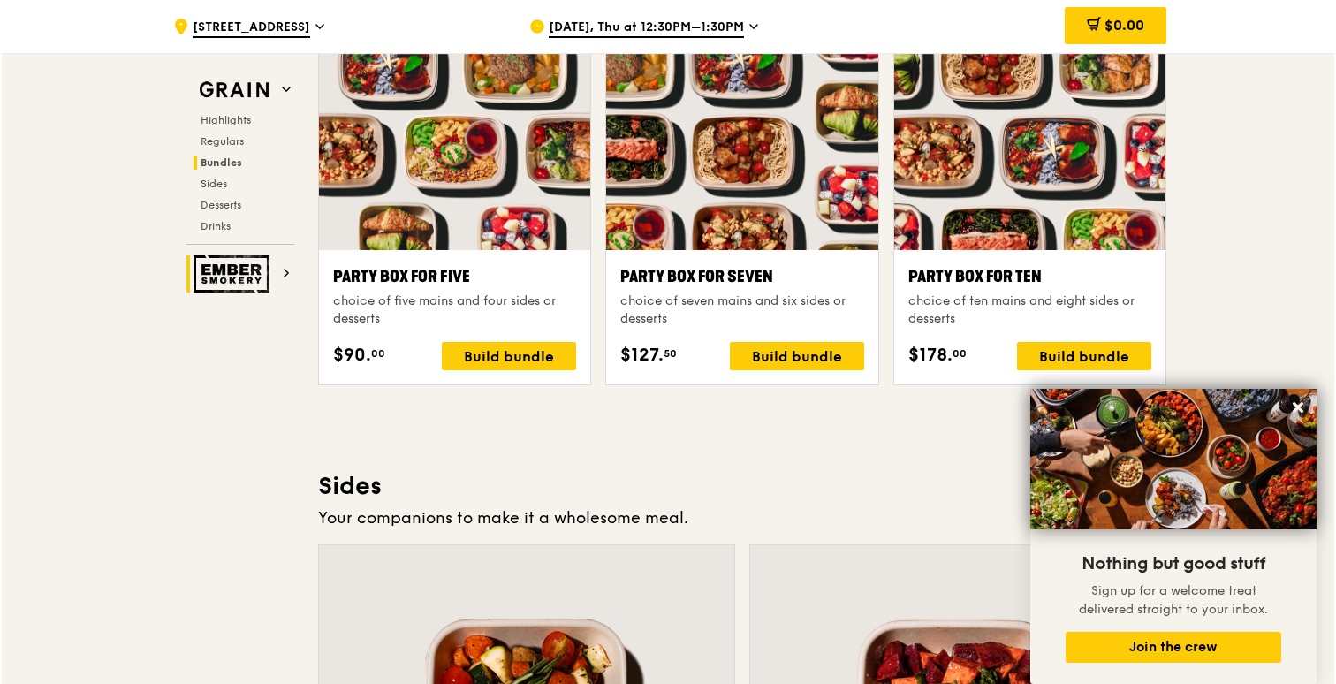
scroll to position [3539, 0]
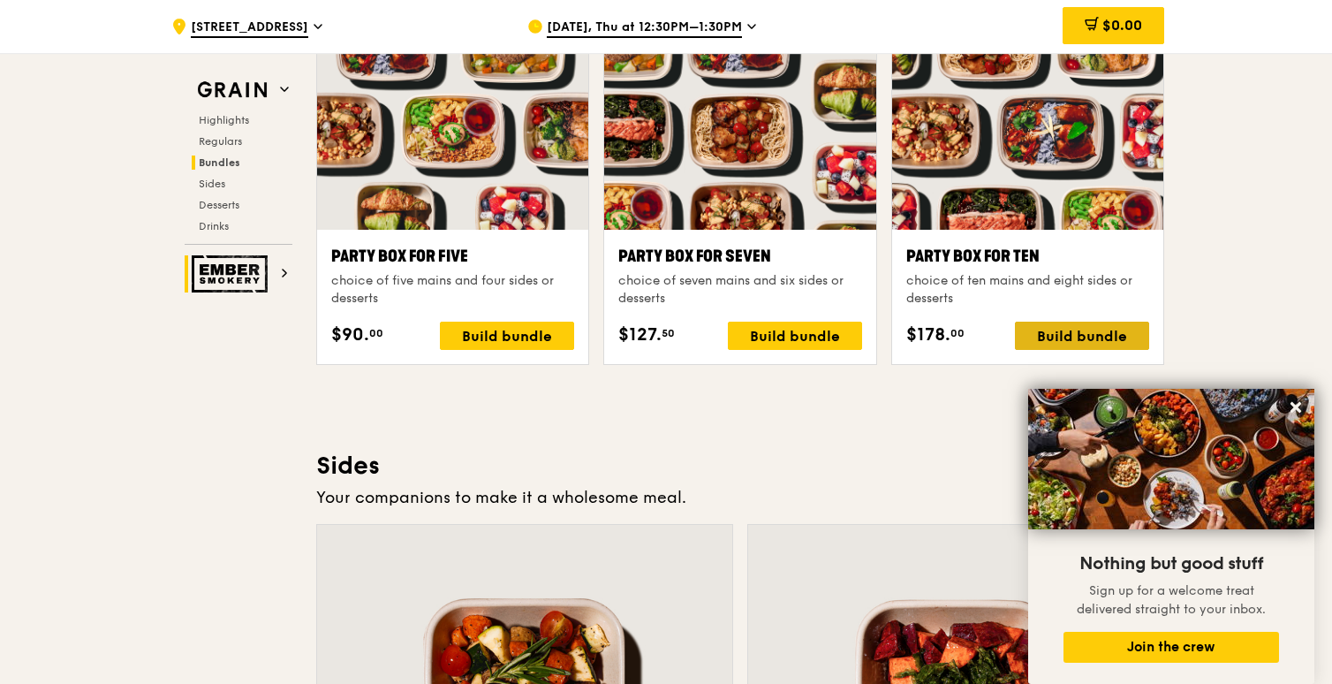
click at [1053, 329] on div "Build bundle" at bounding box center [1082, 336] width 134 height 28
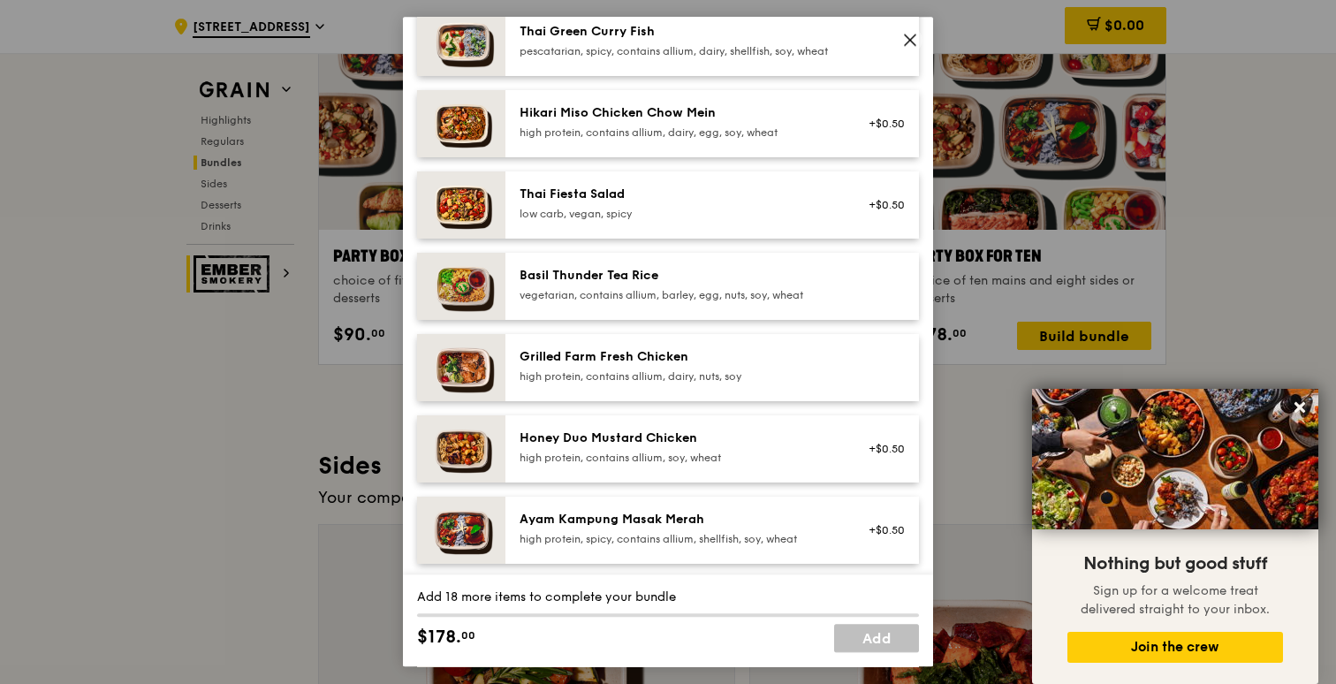
scroll to position [172, 0]
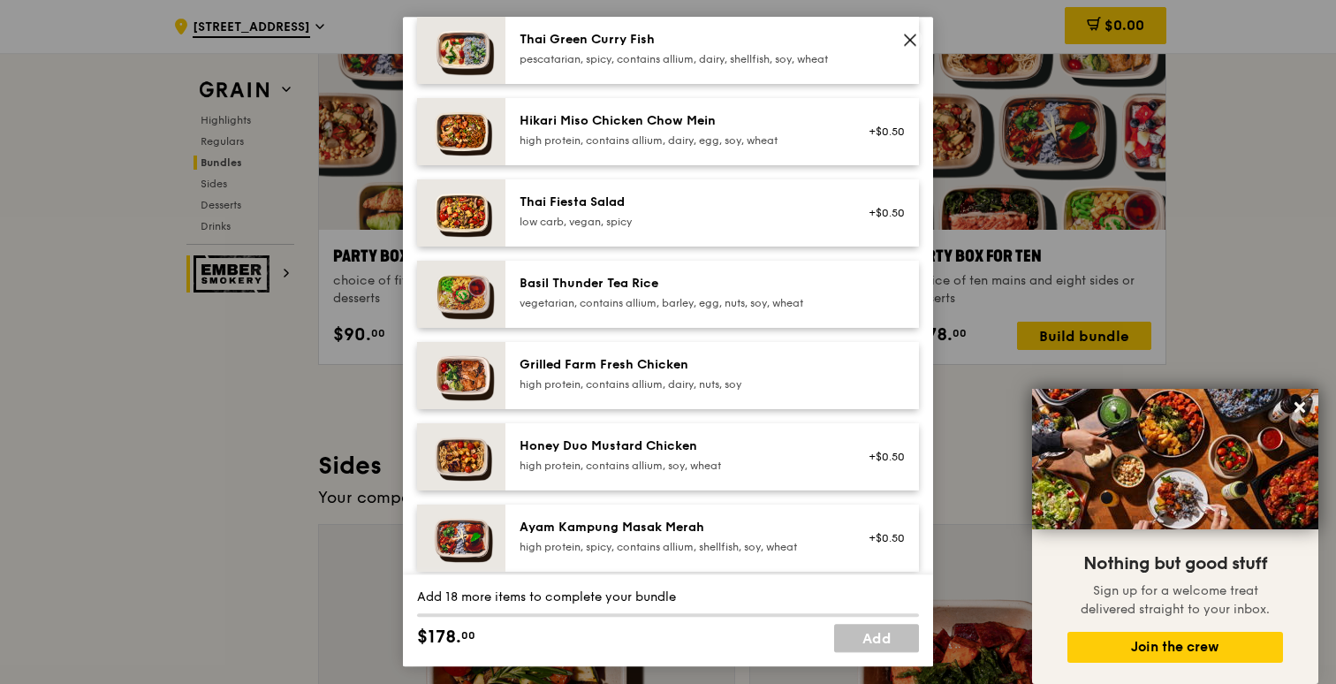
click at [719, 374] on div "Grilled Farm Fresh Chicken" at bounding box center [677, 365] width 317 height 18
click at [712, 374] on div "Grilled Farm Fresh Chicken" at bounding box center [677, 365] width 317 height 18
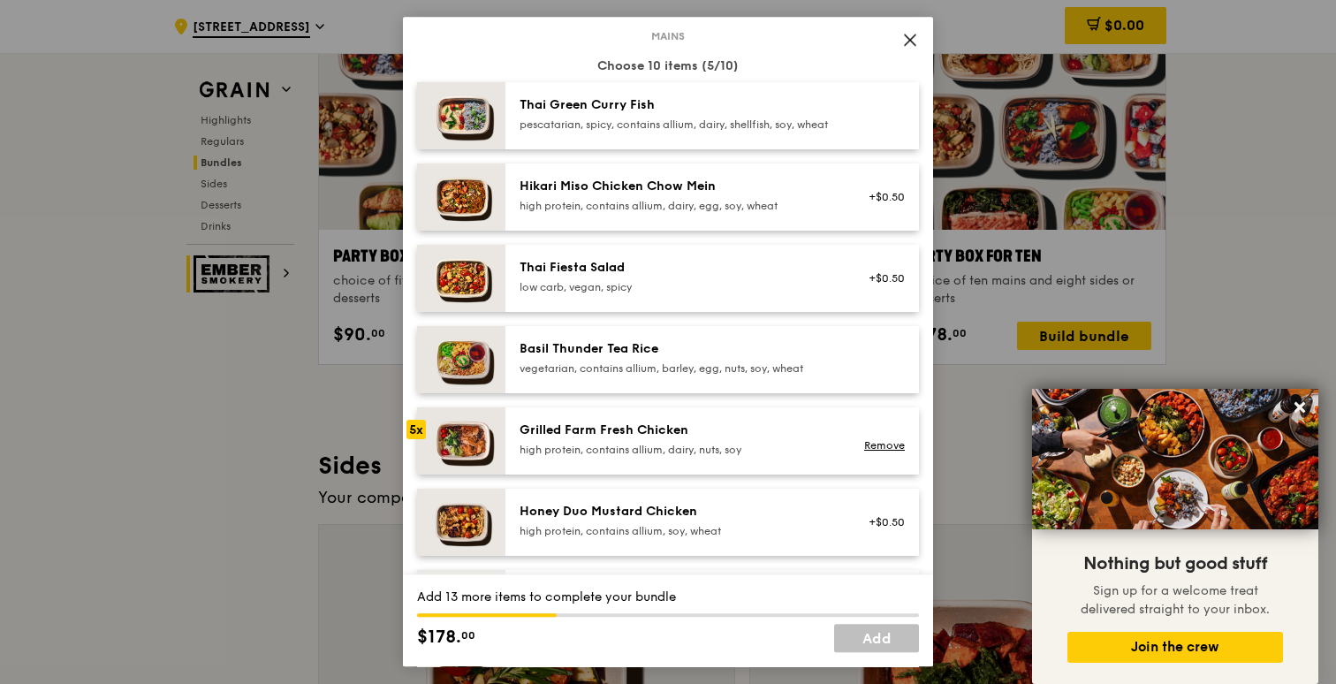
scroll to position [95, 0]
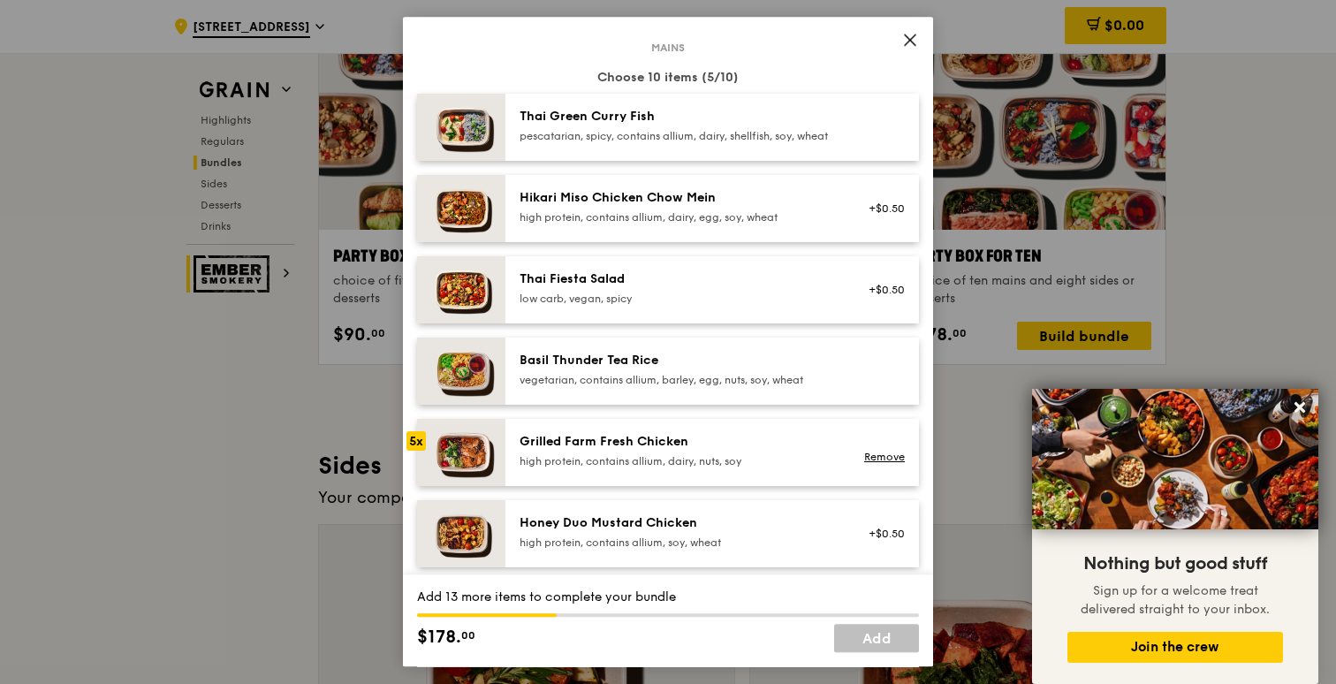
click at [701, 224] on div "high protein, contains allium, dairy, egg, soy, wheat" at bounding box center [677, 217] width 317 height 14
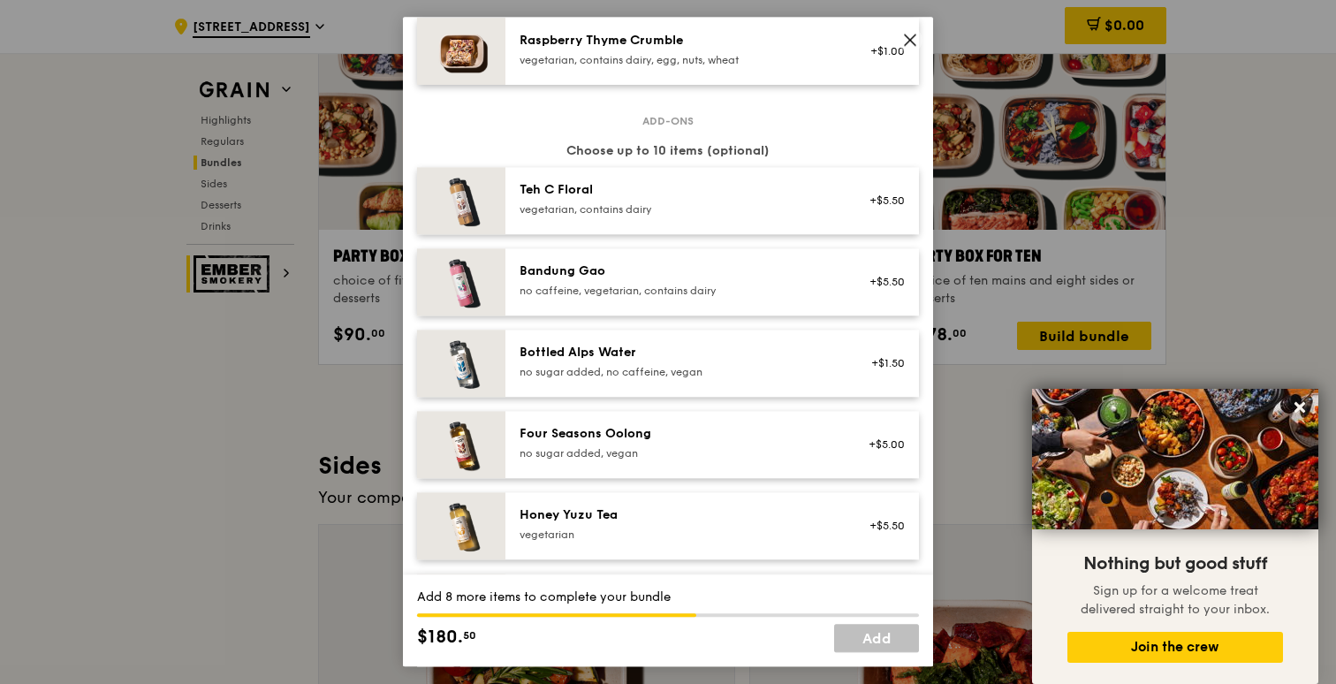
scroll to position [1750, 0]
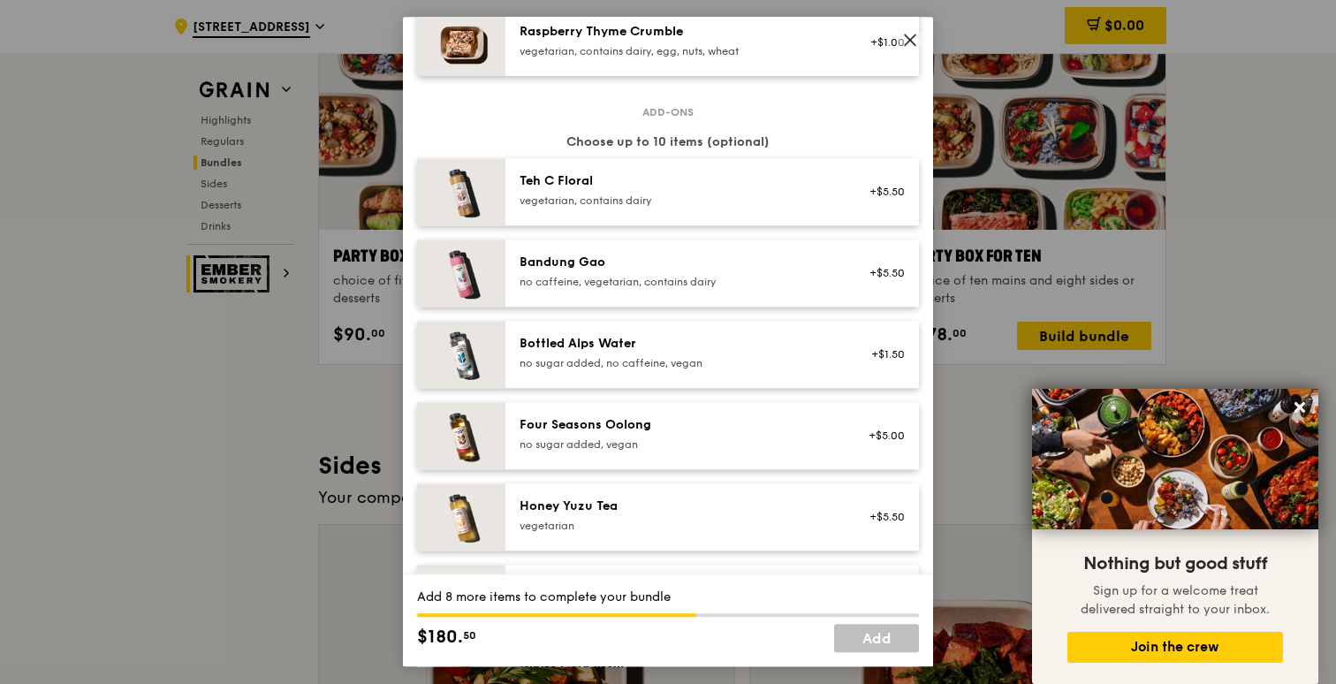
click at [652, 211] on div "Teh C Floral vegetarian, contains dairy" at bounding box center [678, 191] width 338 height 39
click at [639, 208] on div "vegetarian, contains dairy" at bounding box center [677, 200] width 317 height 14
click at [625, 288] on div "no caffeine, vegetarian, contains dairy" at bounding box center [677, 282] width 317 height 14
click at [612, 434] on div "Four Seasons Oolong" at bounding box center [677, 425] width 317 height 18
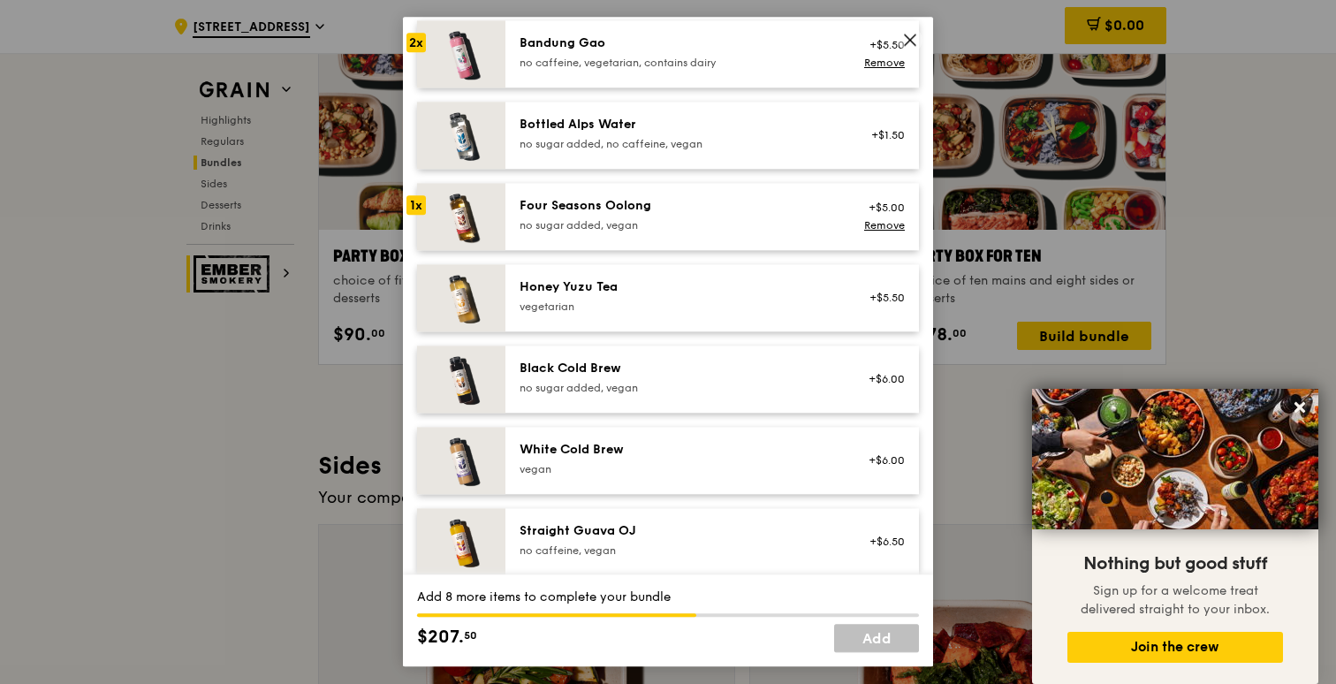
scroll to position [1966, 0]
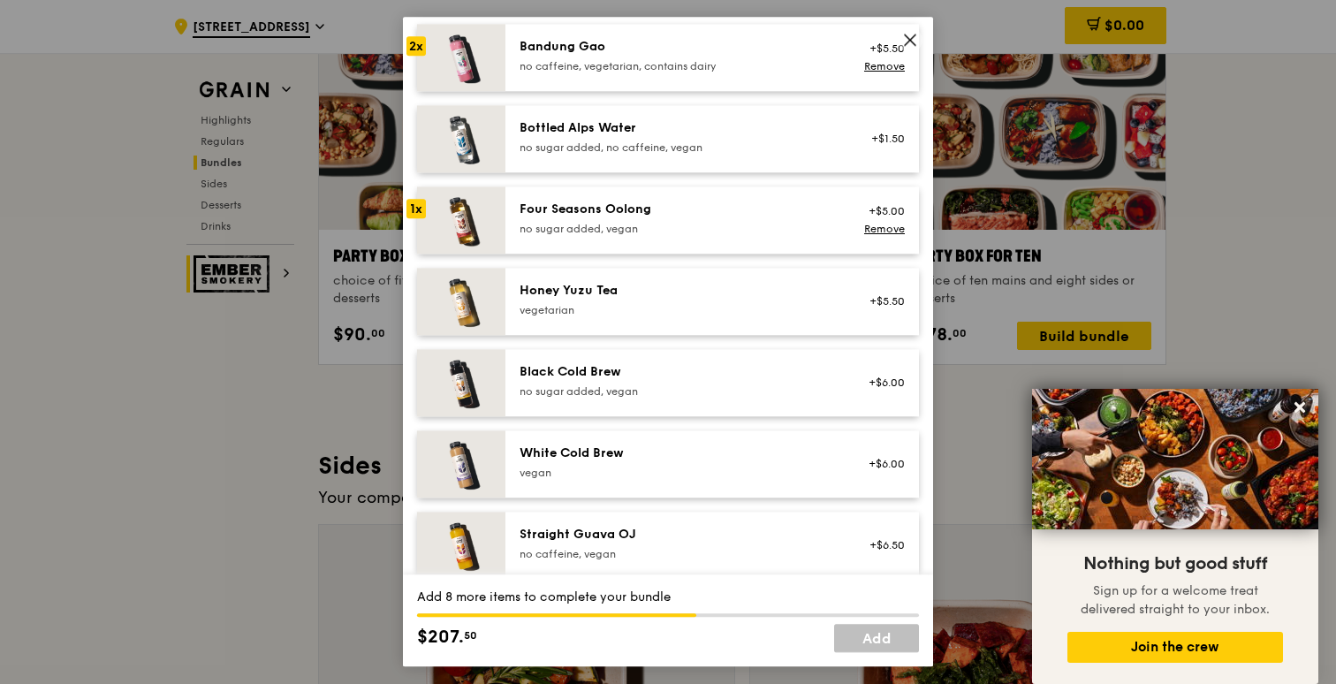
click at [607, 233] on div "Four Seasons Oolong no sugar added, vegan" at bounding box center [677, 218] width 317 height 35
click at [605, 234] on div "Four Seasons Oolong no sugar added, vegan" at bounding box center [677, 218] width 317 height 35
click at [607, 73] on div "no caffeine, vegetarian, contains dairy" at bounding box center [677, 66] width 317 height 14
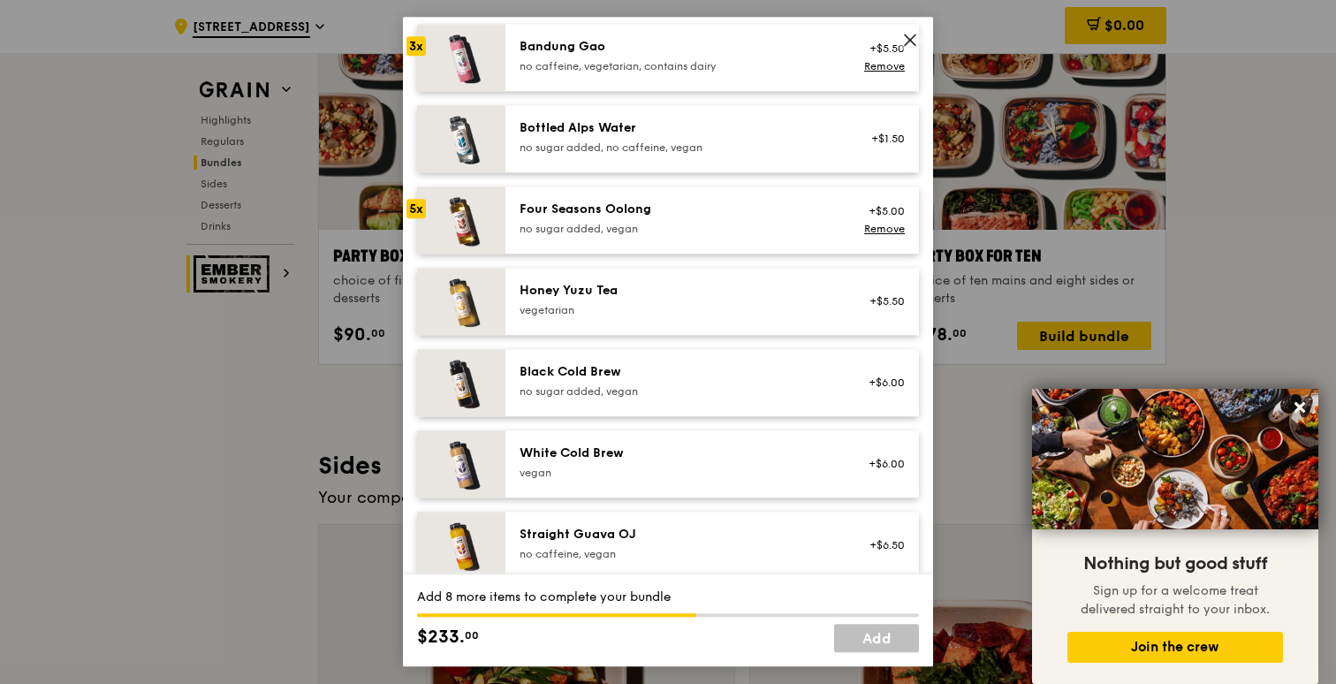
click at [607, 73] on div "no caffeine, vegetarian, contains dairy" at bounding box center [677, 66] width 317 height 14
click at [575, 73] on div "no caffeine, vegetarian, contains dairy" at bounding box center [677, 66] width 317 height 14
